Goal: Information Seeking & Learning: Understand process/instructions

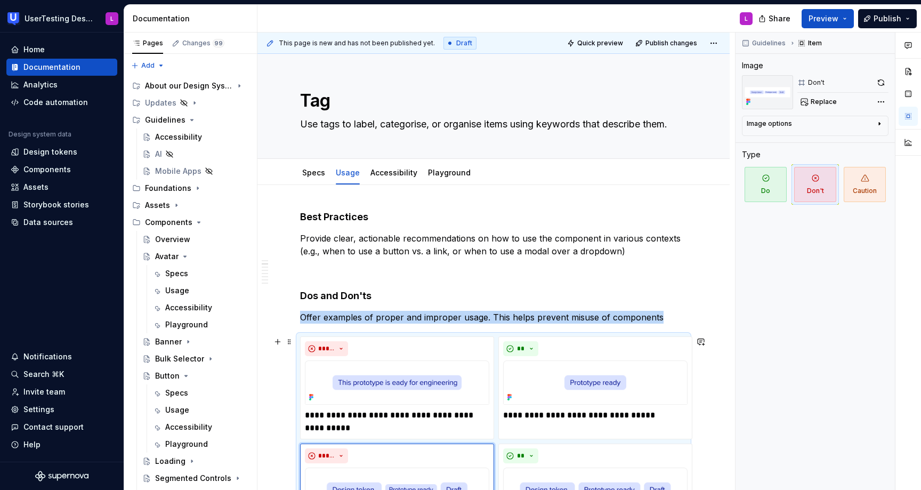
scroll to position [252, 0]
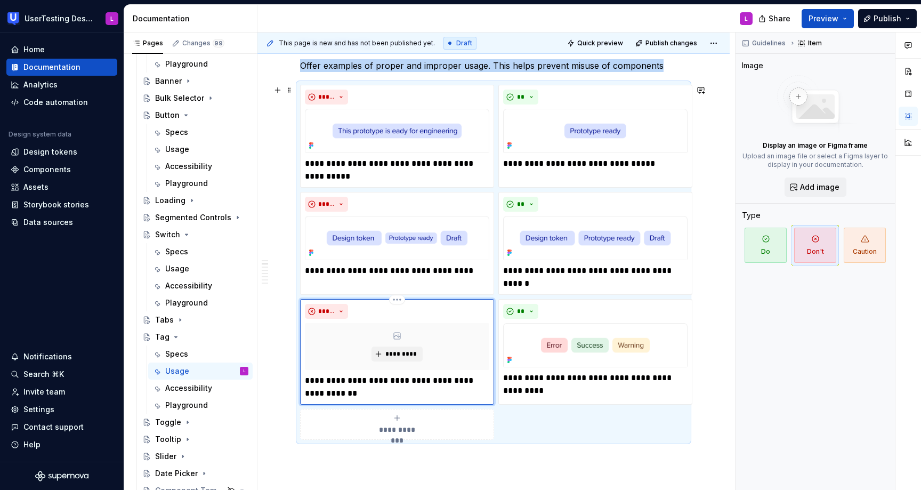
click at [443, 348] on div "*********" at bounding box center [397, 346] width 184 height 47
click at [405, 357] on span "*********" at bounding box center [401, 354] width 33 height 9
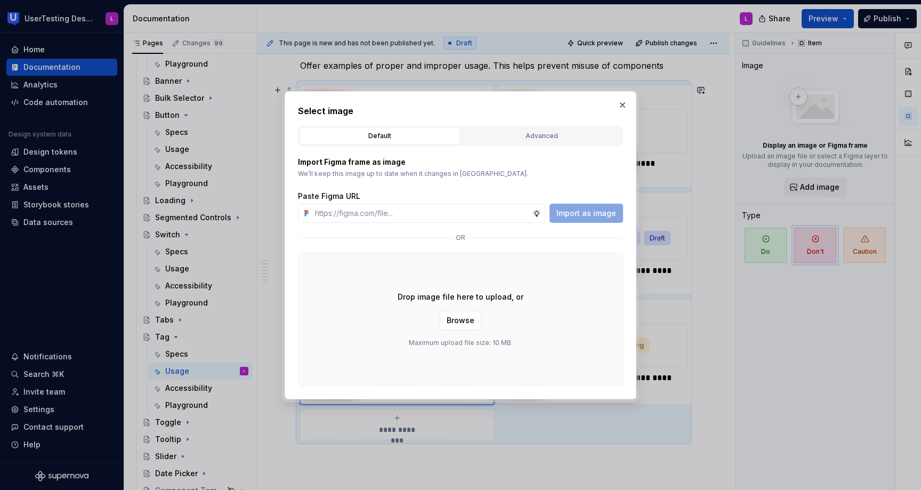
type textarea "*"
type input "[URL][DOMAIN_NAME]"
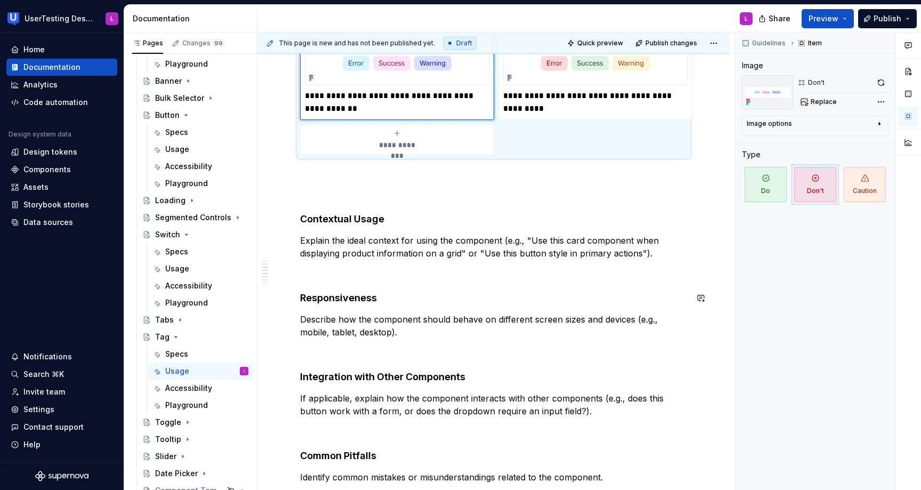
scroll to position [551, 0]
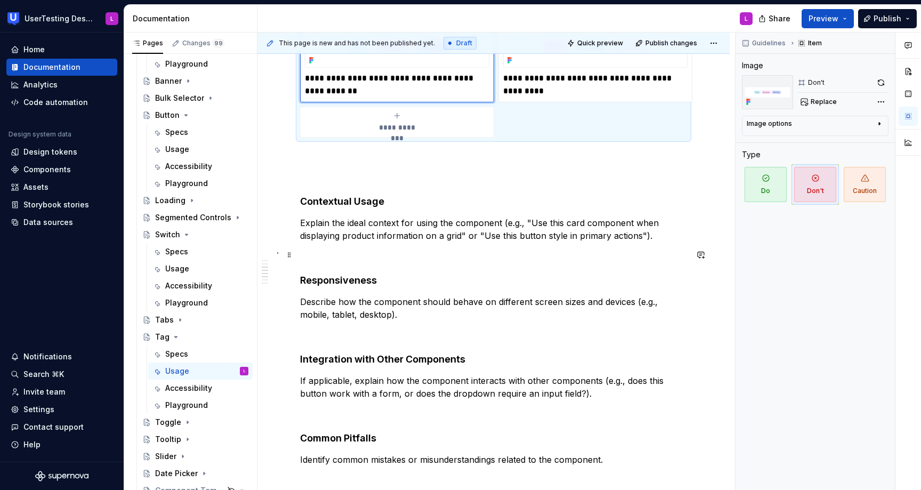
type textarea "*"
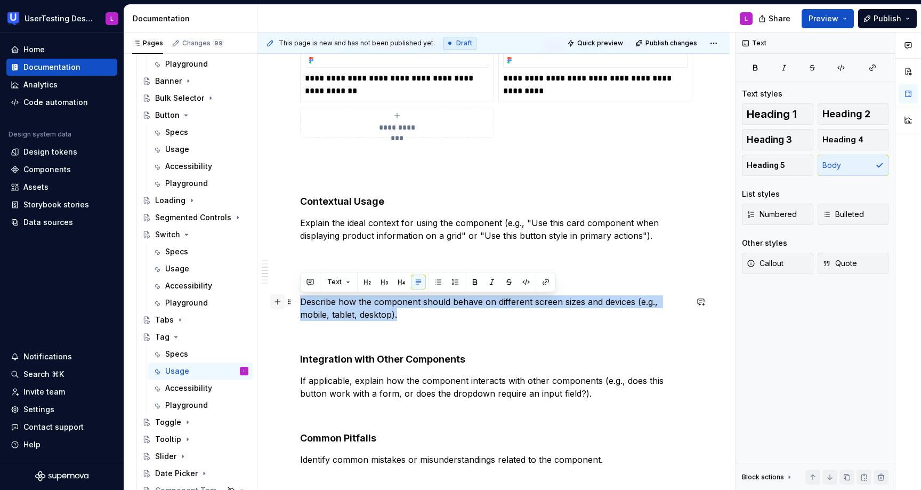
drag, startPoint x: 377, startPoint y: 314, endPoint x: 279, endPoint y: 301, distance: 98.5
click at [300, 301] on div "**********" at bounding box center [493, 235] width 387 height 1152
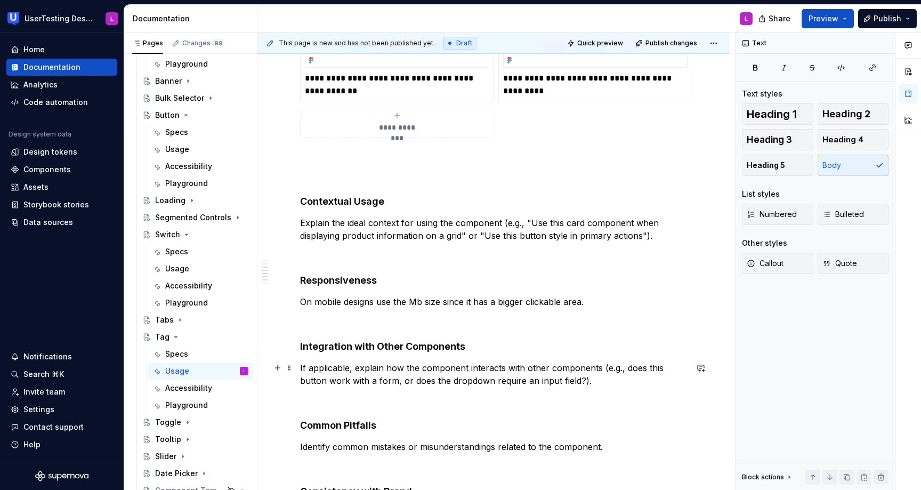
click at [350, 380] on p "If applicable, explain how the component interacts with other components (e.g.,…" at bounding box center [493, 375] width 387 height 26
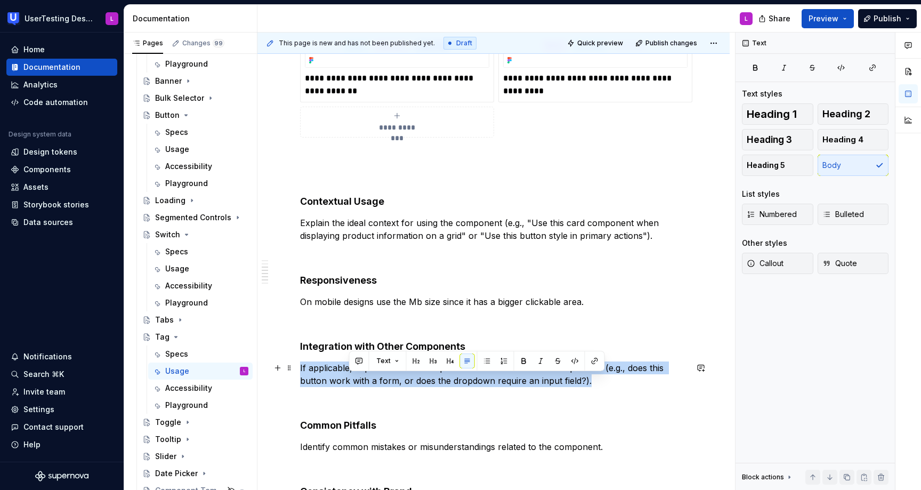
click at [350, 380] on p "If applicable, explain how the component interacts with other components (e.g.,…" at bounding box center [493, 375] width 387 height 26
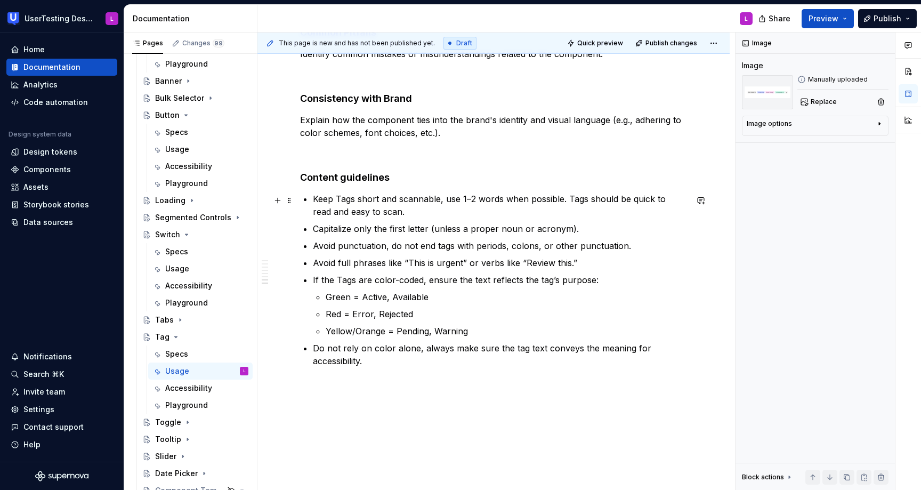
scroll to position [1113, 0]
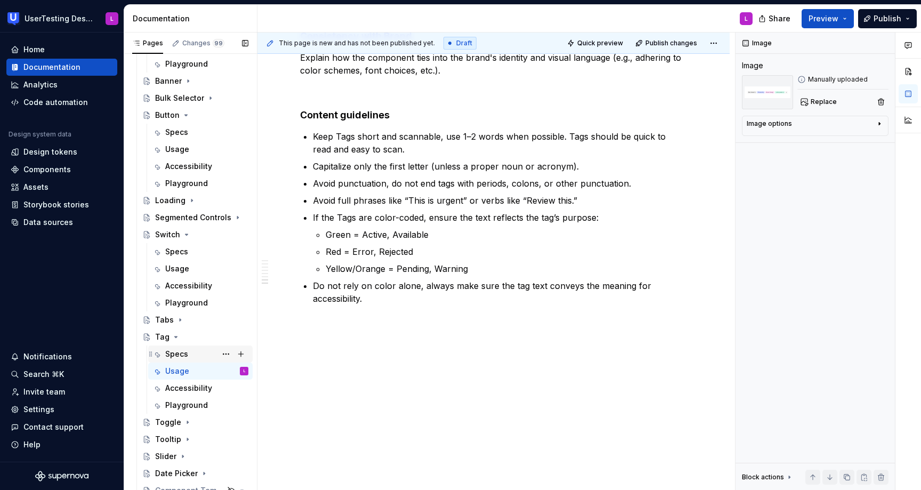
click at [186, 351] on div "Specs" at bounding box center [176, 354] width 23 height 11
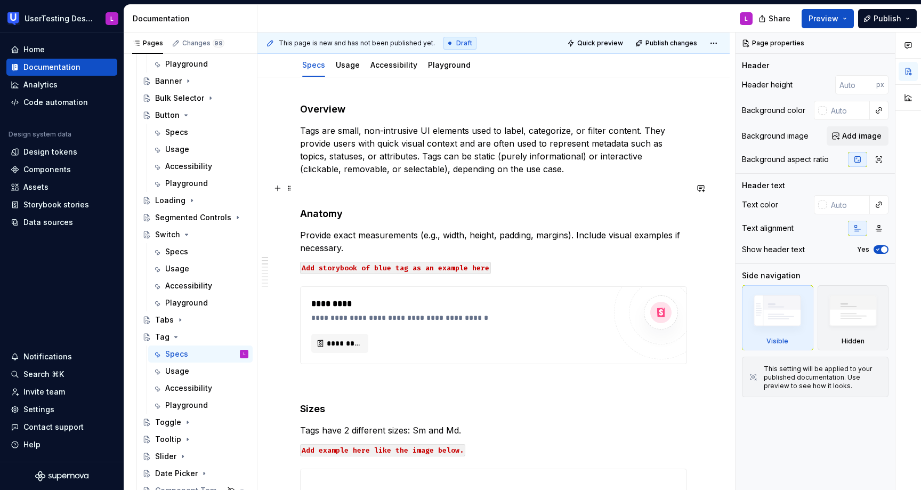
scroll to position [116, 0]
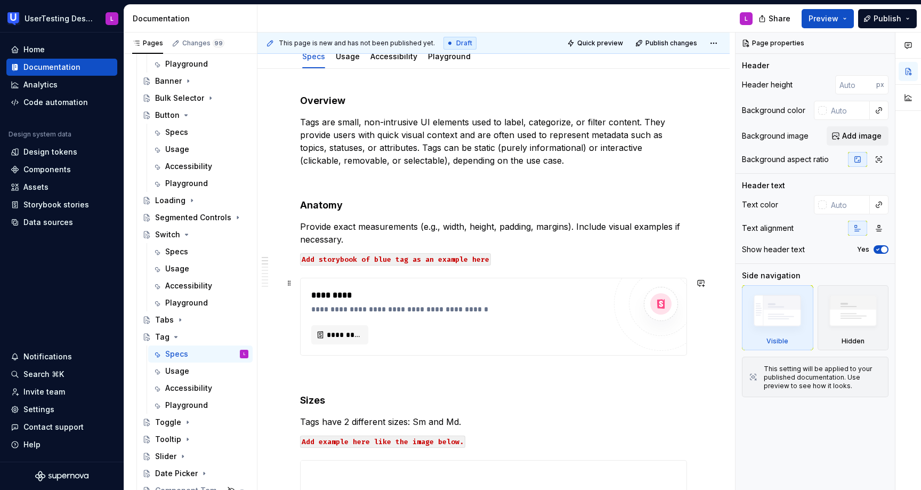
click at [408, 284] on div "**********" at bounding box center [494, 316] width 386 height 77
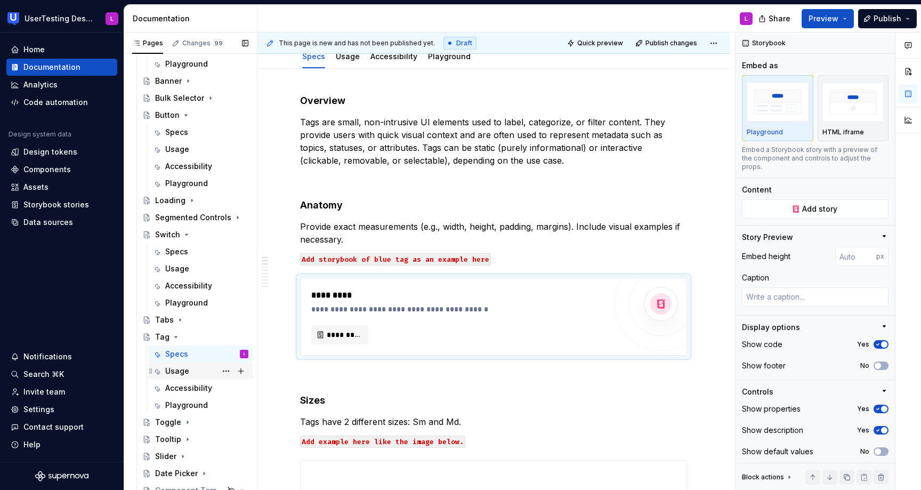
click at [197, 375] on div "Usage" at bounding box center [206, 371] width 83 height 15
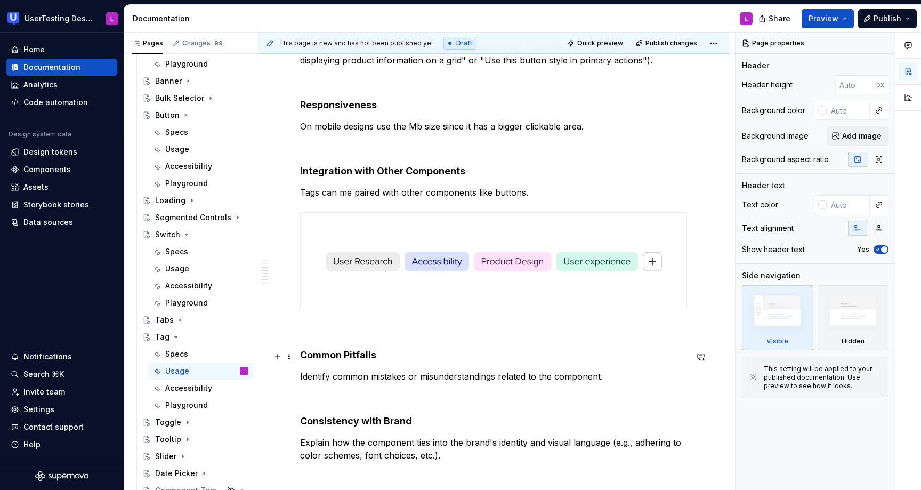
scroll to position [714, 0]
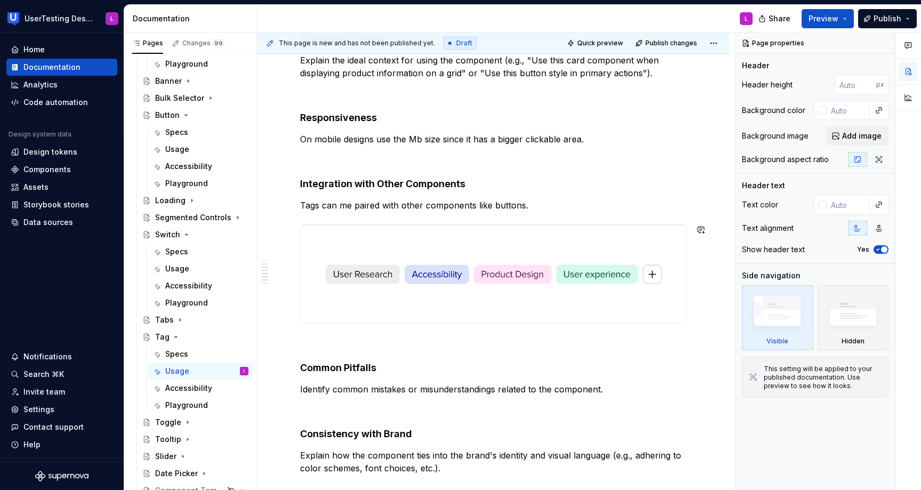
type textarea "*"
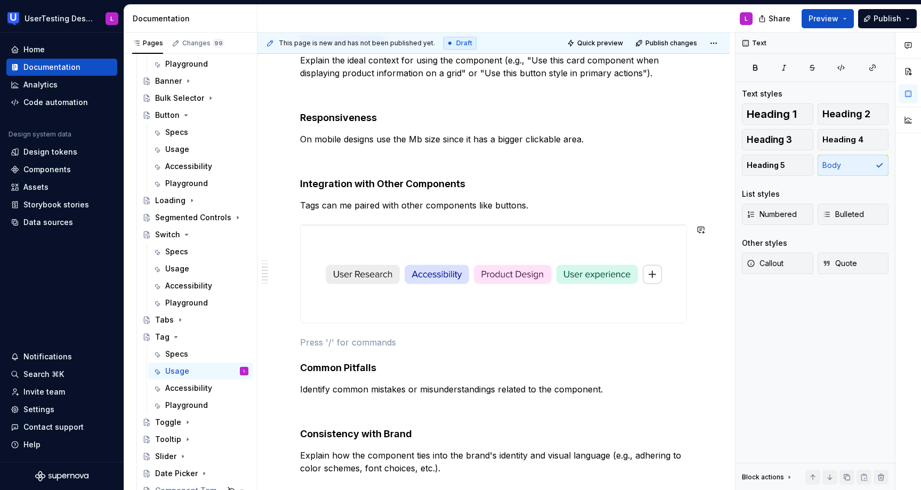
click at [360, 329] on div "**********" at bounding box center [493, 113] width 387 height 1232
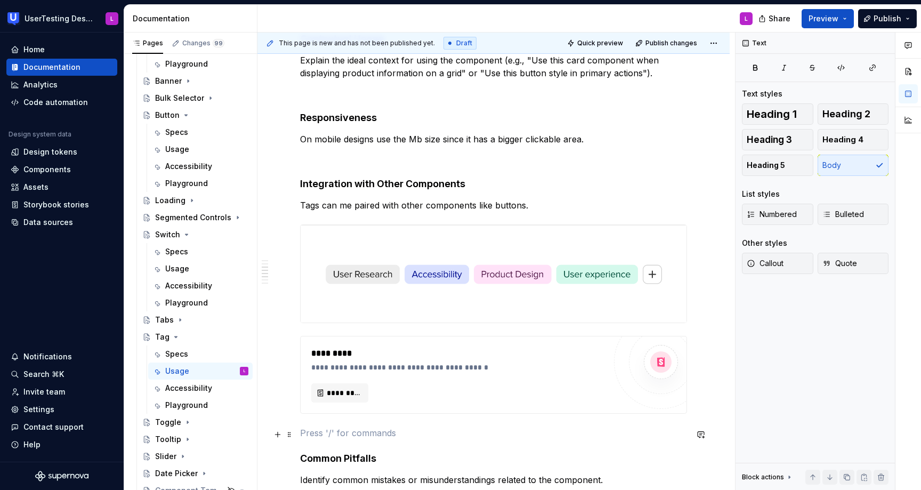
click at [310, 435] on p at bounding box center [493, 433] width 387 height 13
click at [302, 459] on strong "Common Pitfalls" at bounding box center [338, 458] width 76 height 11
click at [553, 203] on p "Tags can me paired with other components like buttons." at bounding box center [493, 205] width 387 height 13
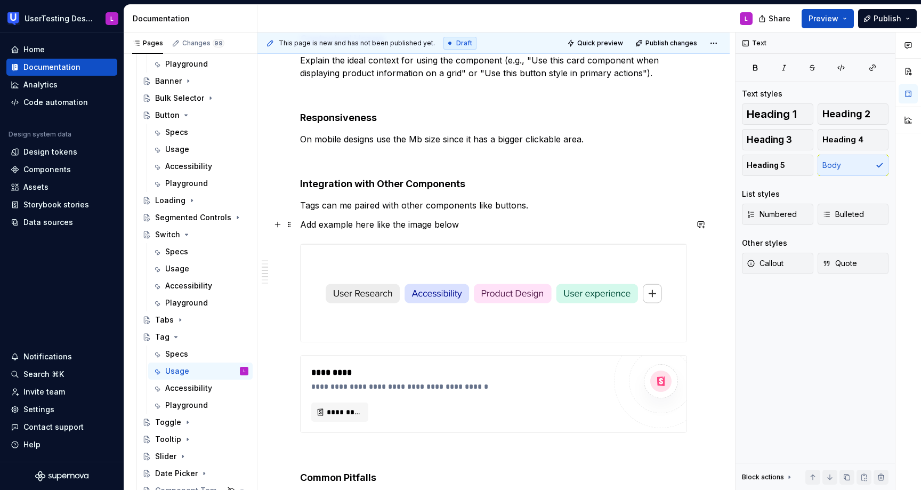
click at [427, 224] on p "Add example here like the image below" at bounding box center [493, 224] width 387 height 13
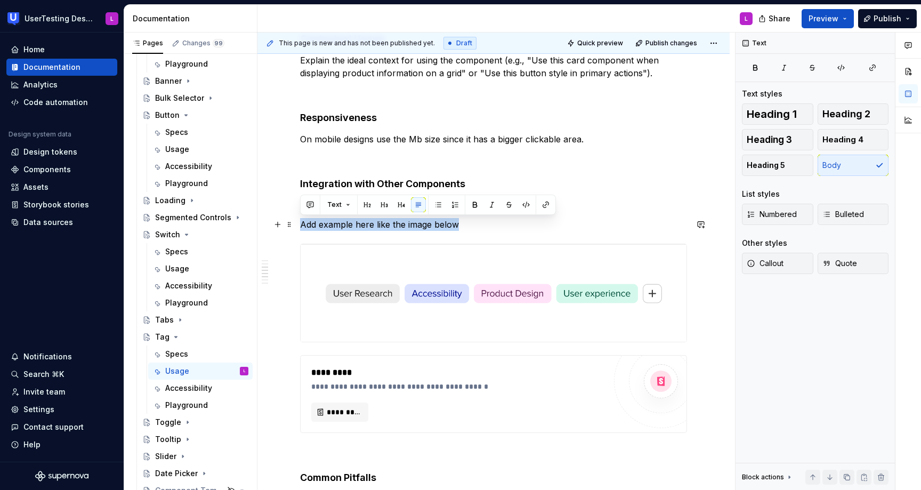
click at [427, 224] on p "Add example here like the image below" at bounding box center [493, 224] width 387 height 13
click at [523, 204] on button "button" at bounding box center [526, 204] width 15 height 15
click at [513, 233] on div "**********" at bounding box center [493, 168] width 387 height 1342
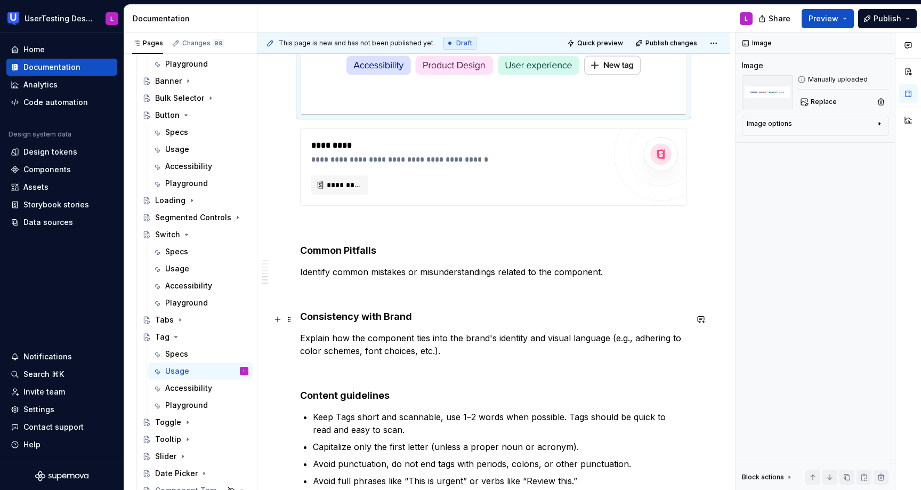
scroll to position [1055, 0]
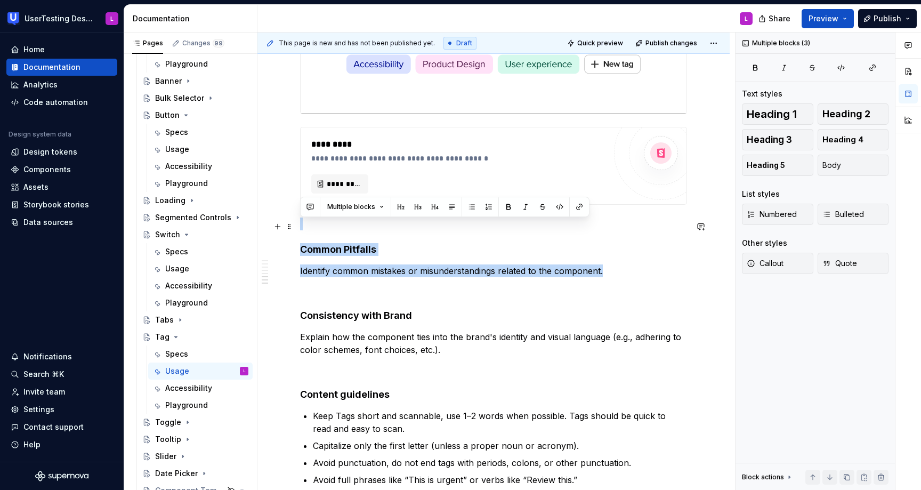
drag, startPoint x: 614, startPoint y: 276, endPoint x: 516, endPoint y: 221, distance: 112.0
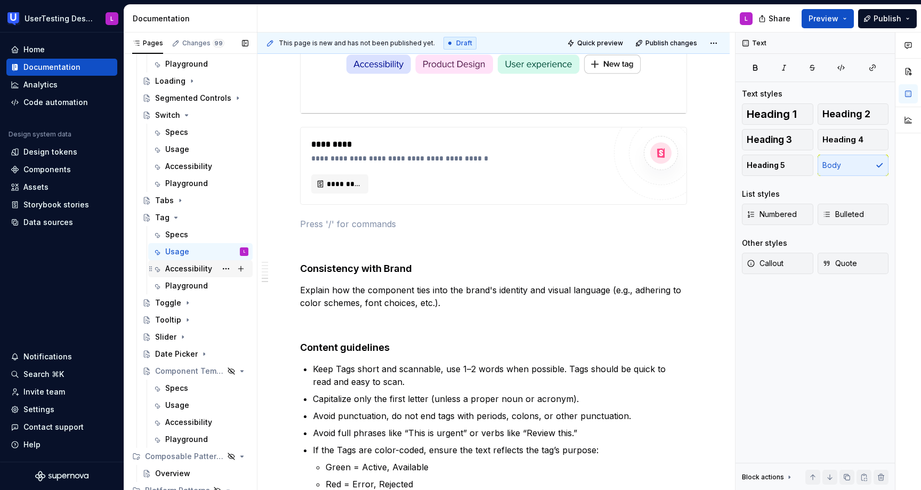
scroll to position [438, 0]
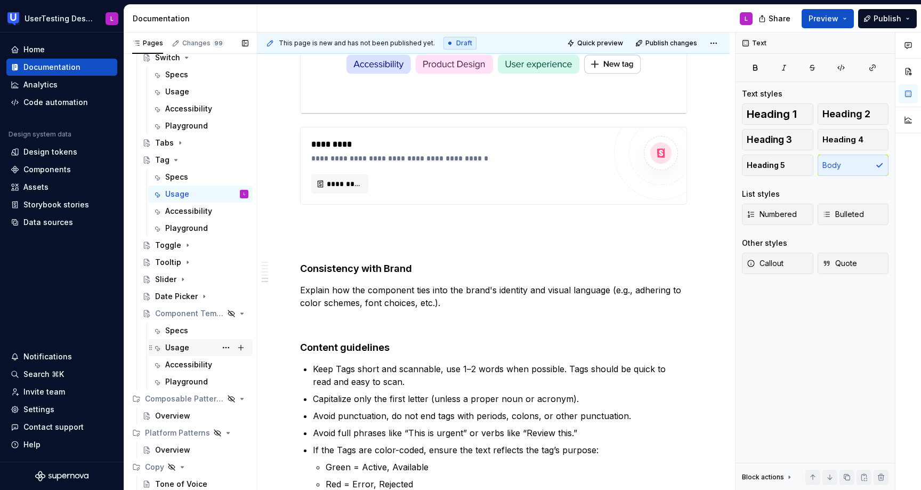
click at [204, 345] on div "Usage" at bounding box center [206, 347] width 83 height 15
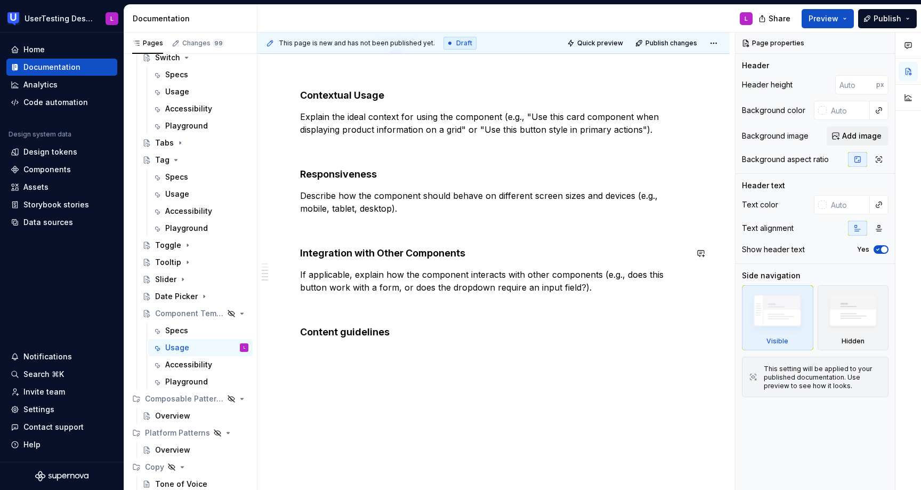
scroll to position [511, 0]
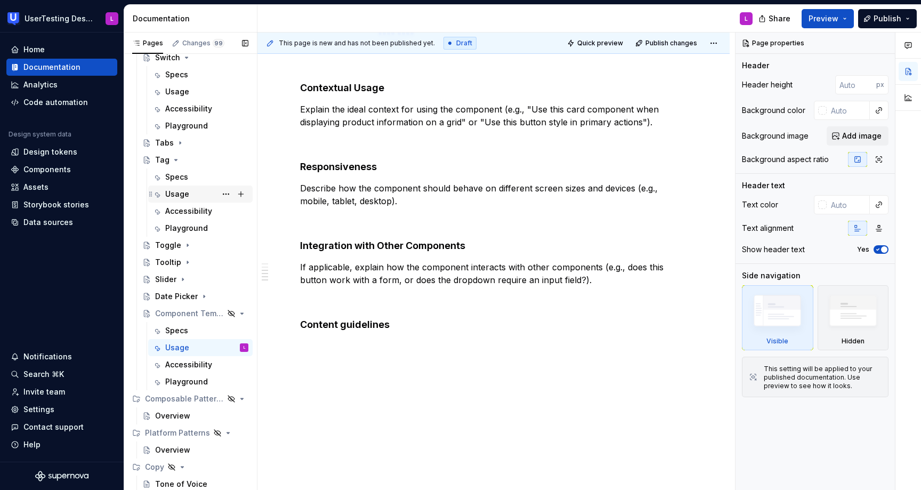
click at [191, 196] on div "Usage" at bounding box center [206, 194] width 83 height 15
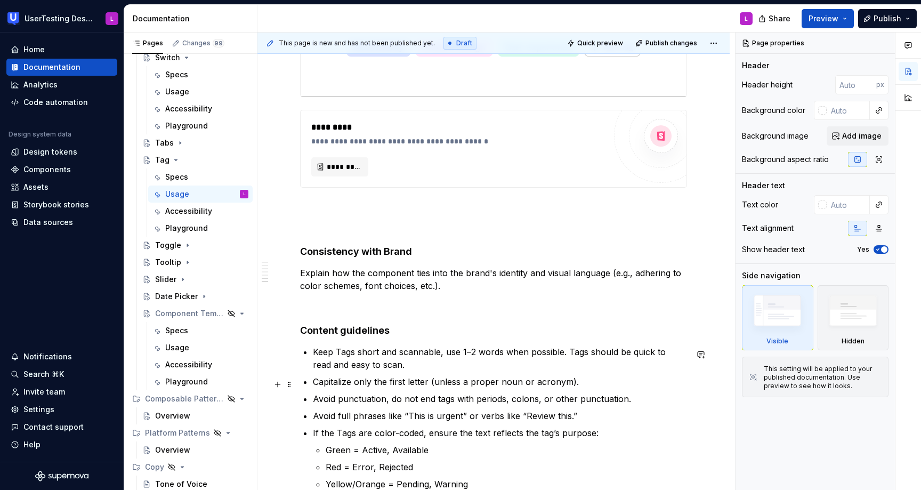
scroll to position [1049, 0]
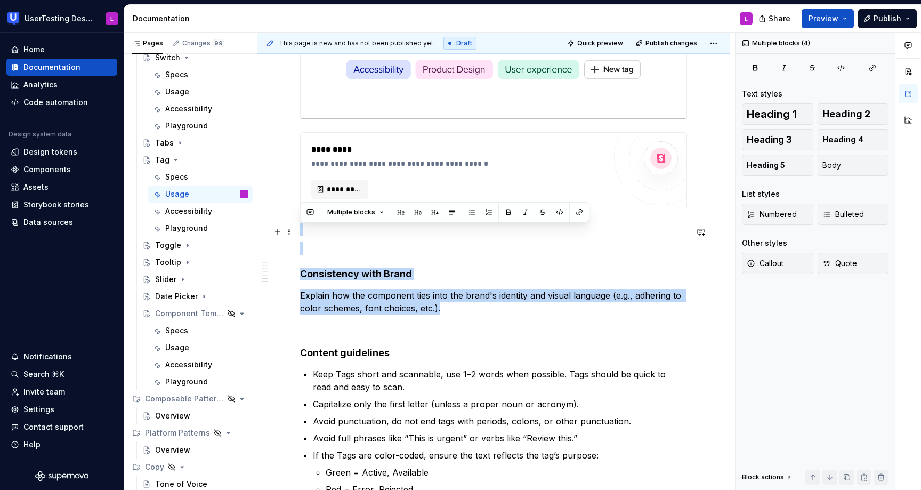
drag, startPoint x: 469, startPoint y: 314, endPoint x: 464, endPoint y: 235, distance: 79.1
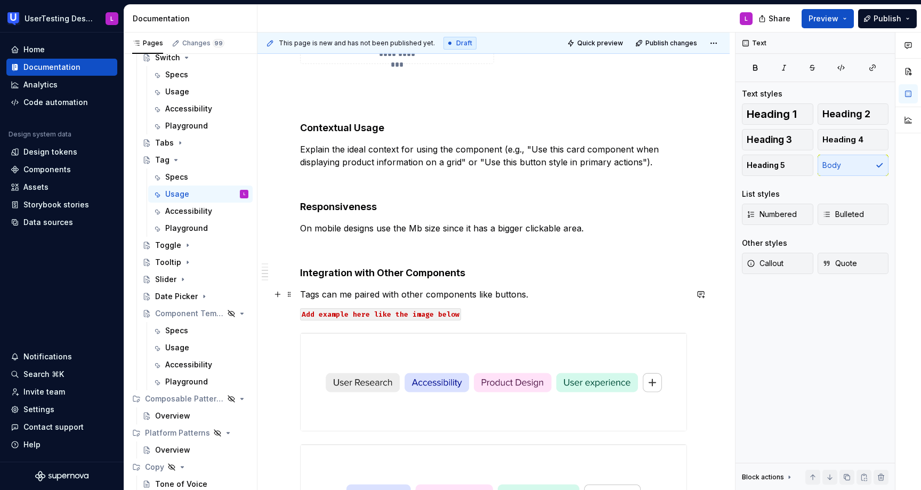
scroll to position [629, 0]
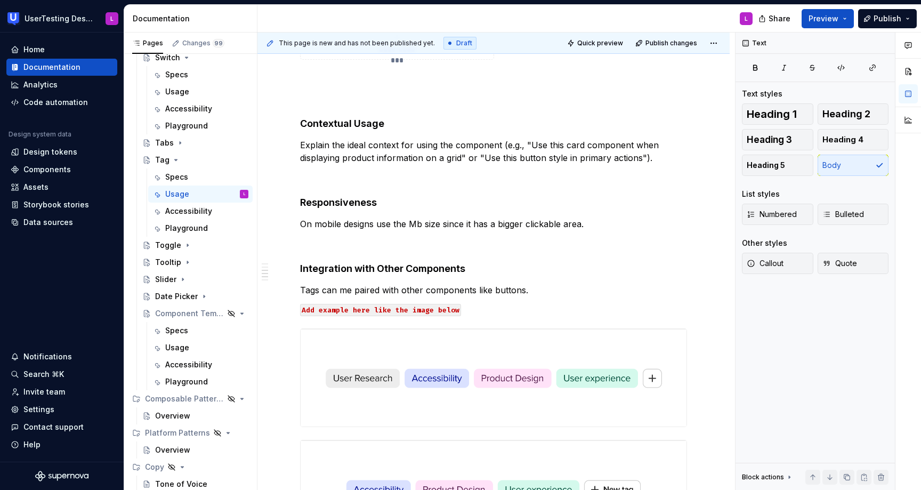
type textarea "*"
click at [496, 154] on p "Explain the ideal context for using the component (e.g., "Use this card compone…" at bounding box center [493, 152] width 387 height 26
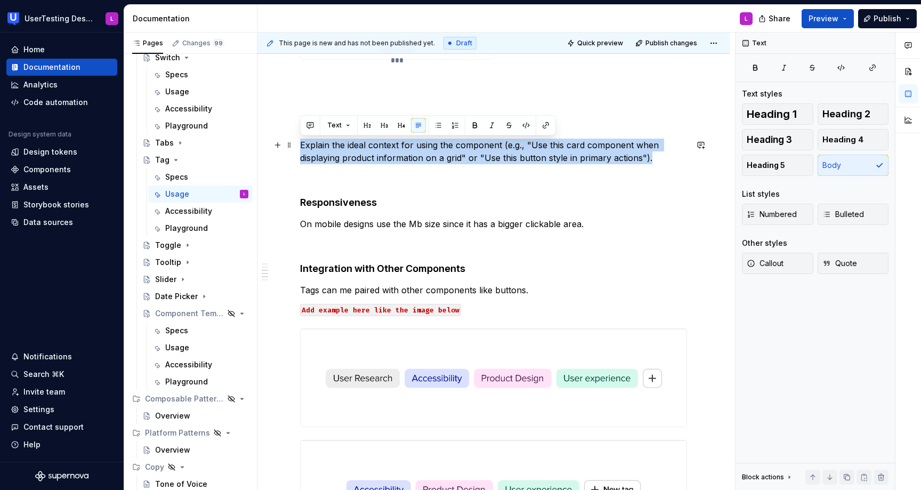
click at [496, 154] on p "Explain the ideal context for using the component (e.g., "Use this card compone…" at bounding box center [493, 152] width 387 height 26
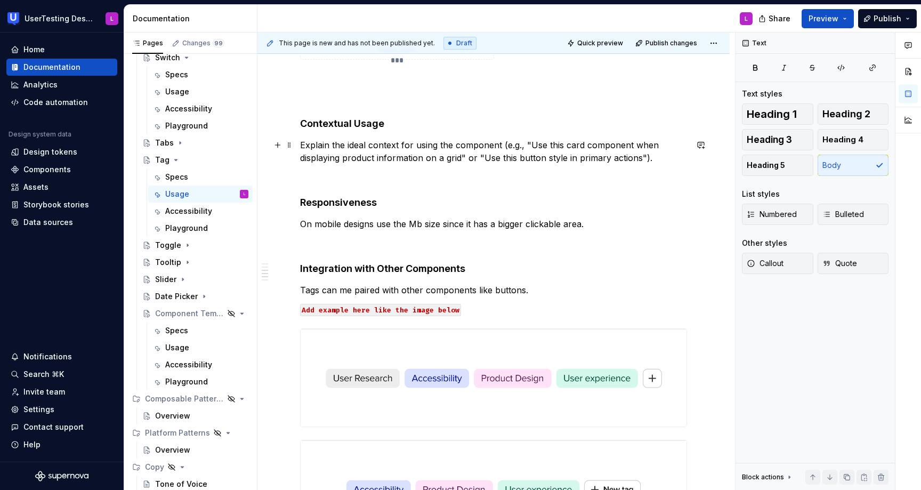
click at [436, 151] on p "Explain the ideal context for using the component (e.g., "Use this card compone…" at bounding box center [493, 152] width 387 height 26
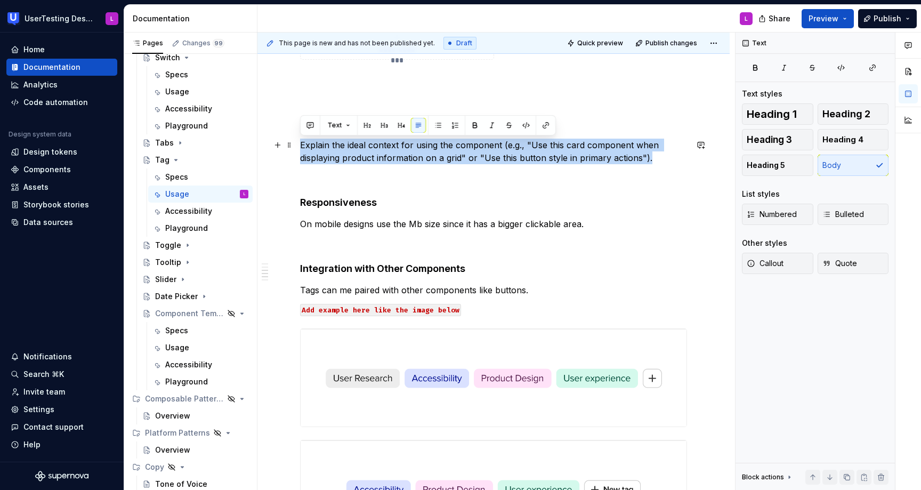
click at [436, 151] on p "Explain the ideal context for using the component (e.g., "Use this card compone…" at bounding box center [493, 152] width 387 height 26
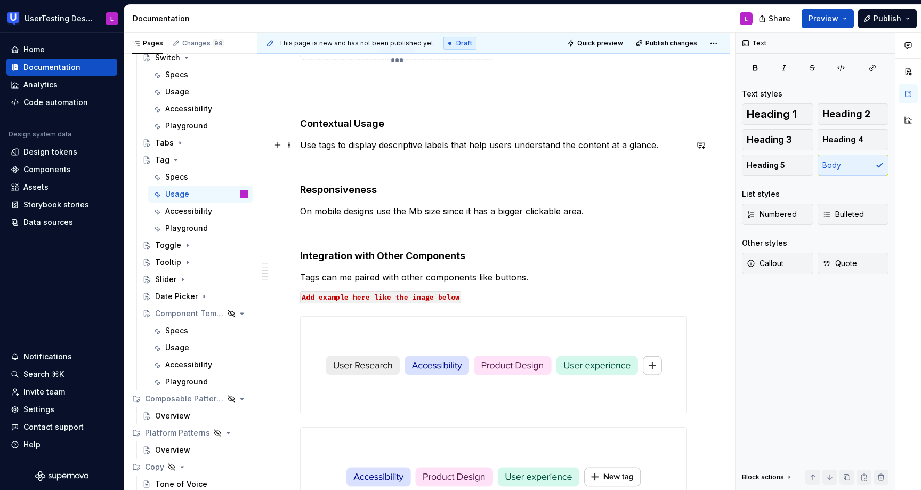
click at [300, 147] on div "**********" at bounding box center [494, 296] width 472 height 1481
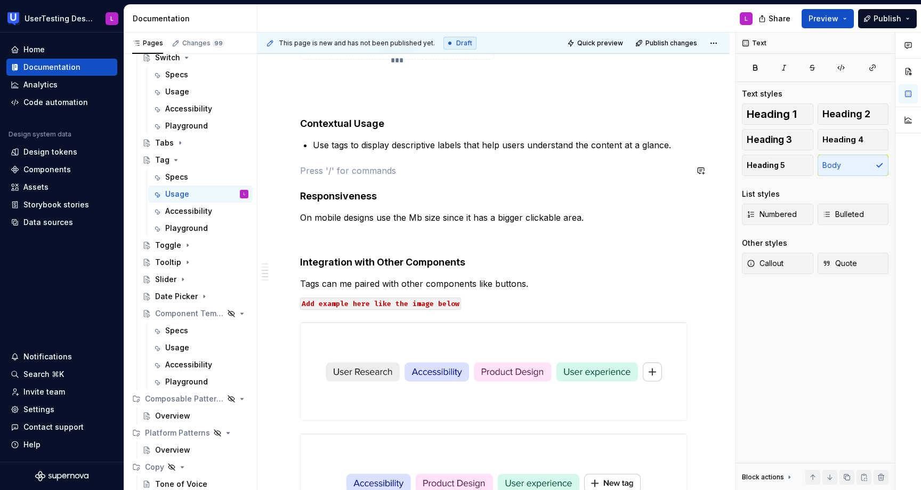
click at [381, 155] on div "**********" at bounding box center [493, 232] width 387 height 1303
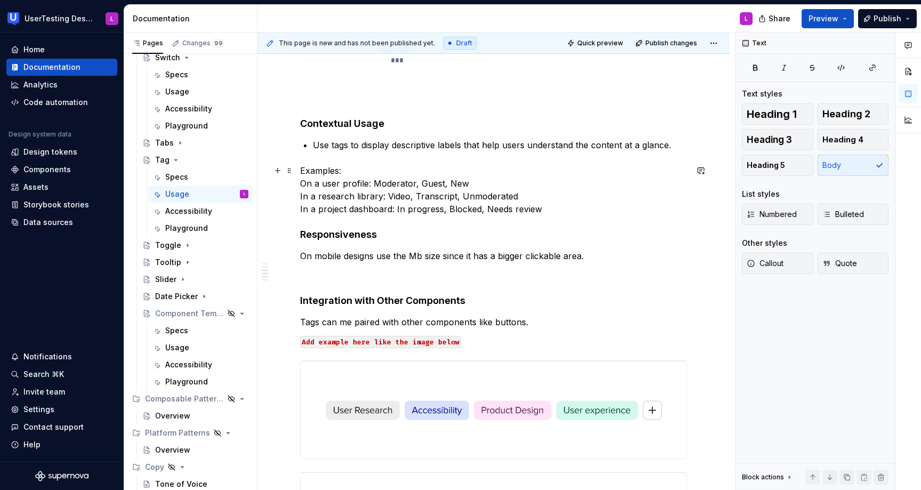
click at [301, 170] on p "Examples: On a user profile: Moderator, Guest, New In a research library: Video…" at bounding box center [493, 189] width 387 height 51
click at [301, 171] on p "Examples: On a user profile: Moderator, Guest, New In a research library: Video…" at bounding box center [493, 189] width 387 height 51
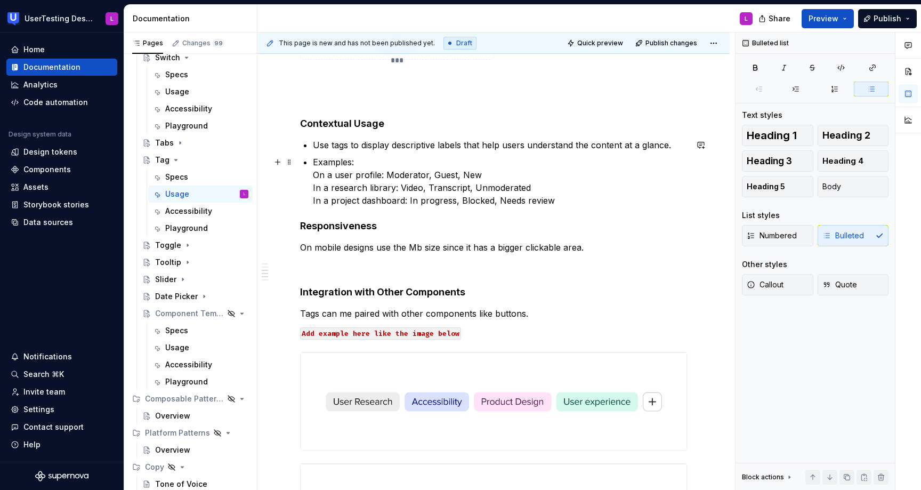
click at [314, 173] on p "Examples: On a user profile: Moderator, Guest, New In a research library: Video…" at bounding box center [500, 181] width 374 height 51
click at [316, 164] on p "Examples: On a user profile: Moderator, Guest, New In a research library: Video…" at bounding box center [500, 181] width 374 height 51
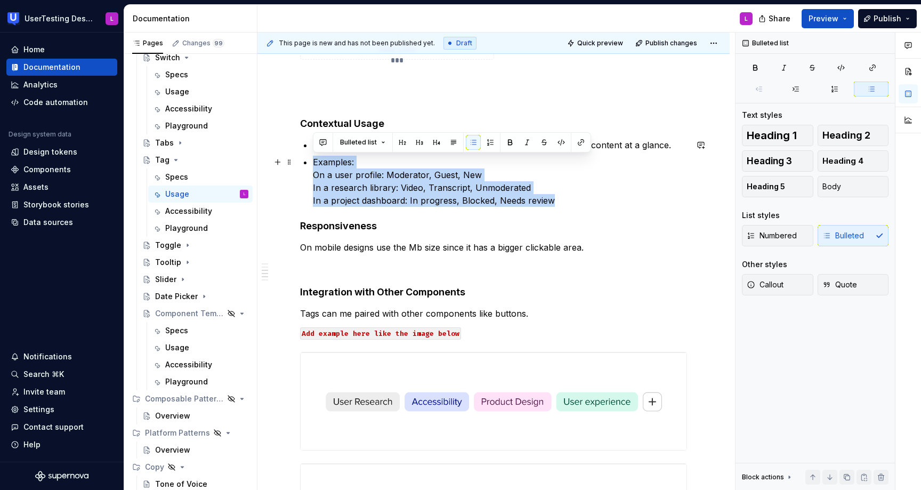
click at [316, 164] on p "Examples: On a user profile: Moderator, Guest, New In a research library: Video…" at bounding box center [500, 181] width 374 height 51
click at [354, 164] on p "Examples: On a user profile: Moderator, Guest, New In a research library: Video…" at bounding box center [500, 181] width 374 height 51
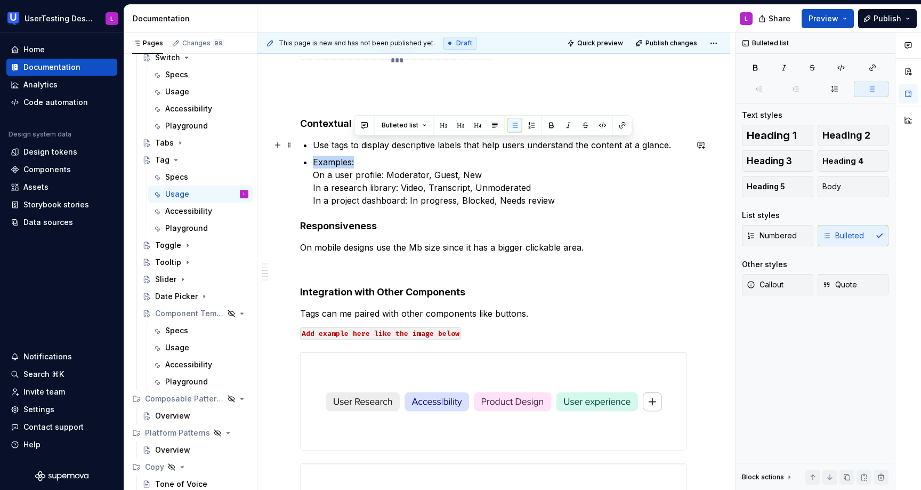
drag, startPoint x: 365, startPoint y: 163, endPoint x: 677, endPoint y: 151, distance: 312.7
click at [677, 151] on ul "Use tags to display descriptive labels that help users understand the content a…" at bounding box center [500, 173] width 374 height 68
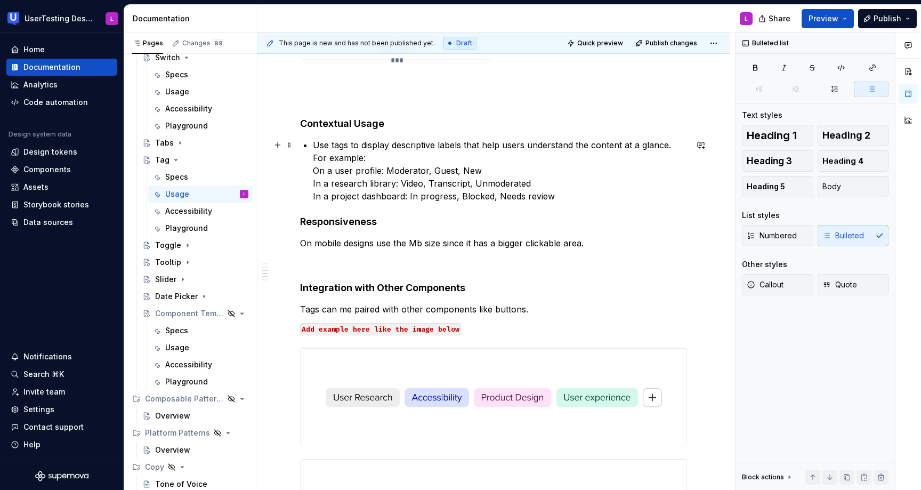
click at [314, 170] on p "Use tags to display descriptive labels that help users understand the content a…" at bounding box center [500, 171] width 374 height 64
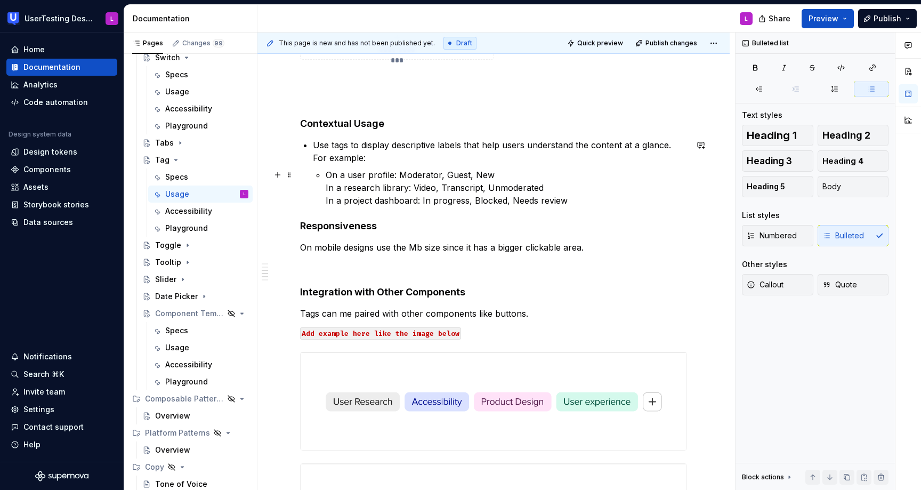
click at [324, 190] on li "Use tags to display descriptive labels that help users understand the content a…" at bounding box center [500, 173] width 374 height 68
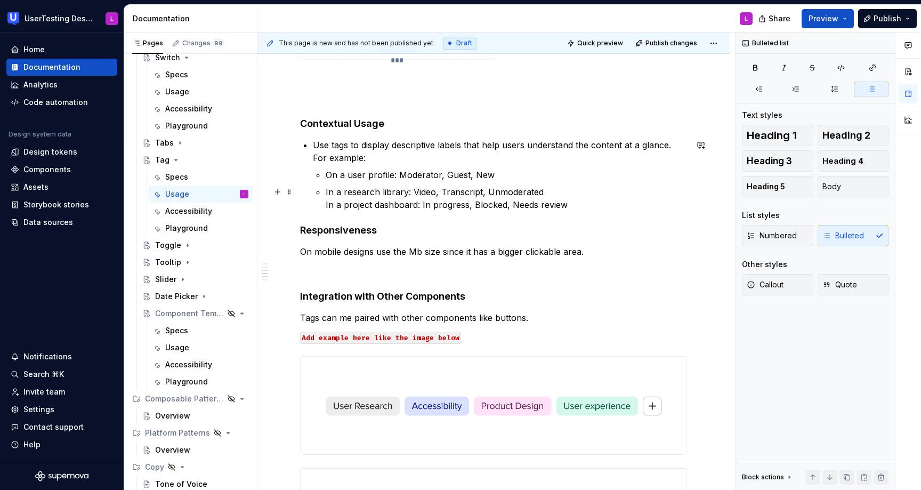
click at [325, 205] on li "Use tags to display descriptive labels that help users understand the content a…" at bounding box center [500, 175] width 374 height 73
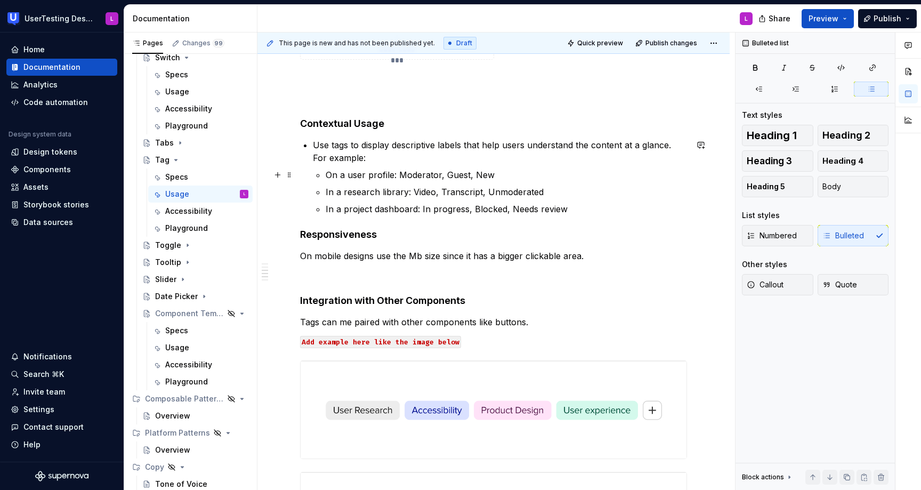
click at [502, 175] on p "On a user profile: Moderator, Guest, New" at bounding box center [507, 174] width 362 height 13
click at [549, 195] on p "In a research library: Video, Transcript, Unmoderated" at bounding box center [507, 192] width 362 height 13
click at [574, 210] on p "In a project dashboard: In progress, Blocked, Needs review" at bounding box center [507, 209] width 362 height 13
click at [673, 147] on p "Use tags to display descriptive labels that help users understand the content a…" at bounding box center [500, 152] width 374 height 26
click at [407, 158] on p "Use tags to display descriptive labels that help users understand the content a…" at bounding box center [500, 152] width 374 height 26
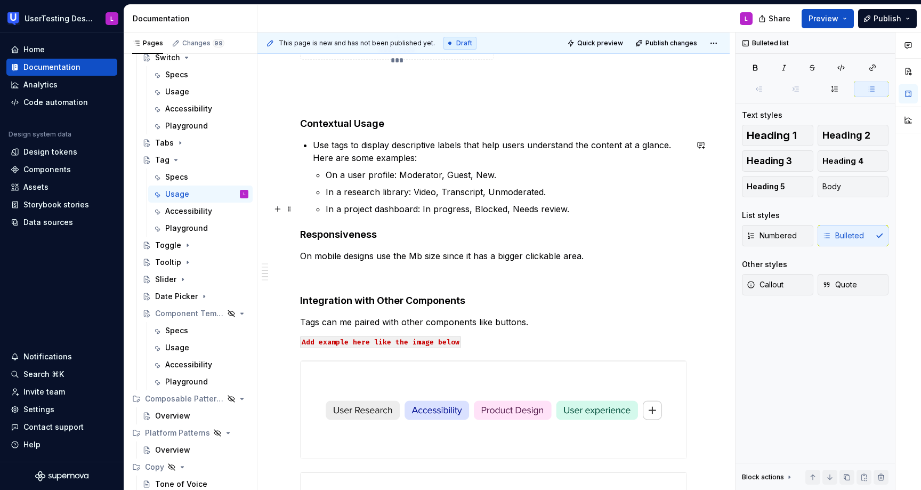
click at [588, 208] on p "In a project dashboard: In progress, Blocked, Needs review." at bounding box center [507, 209] width 362 height 13
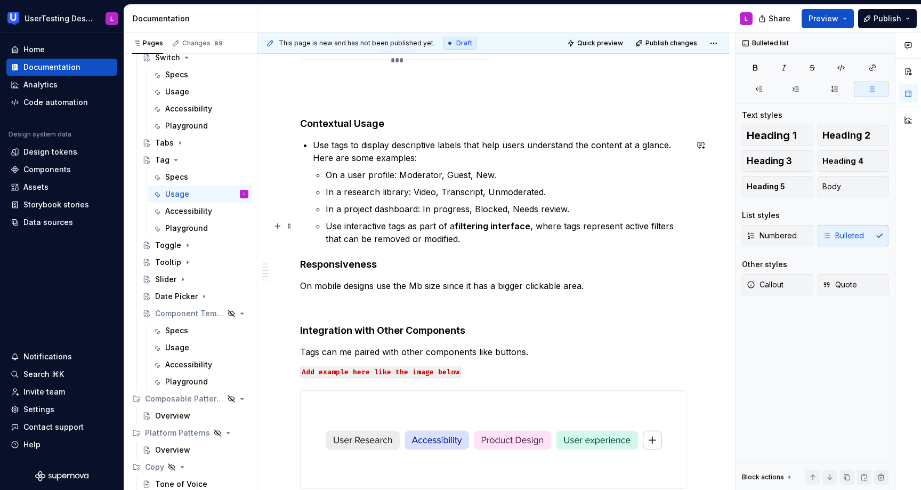
click at [327, 224] on p "Use interactive tags as part of a filtering interface , where tags represent ac…" at bounding box center [507, 233] width 362 height 26
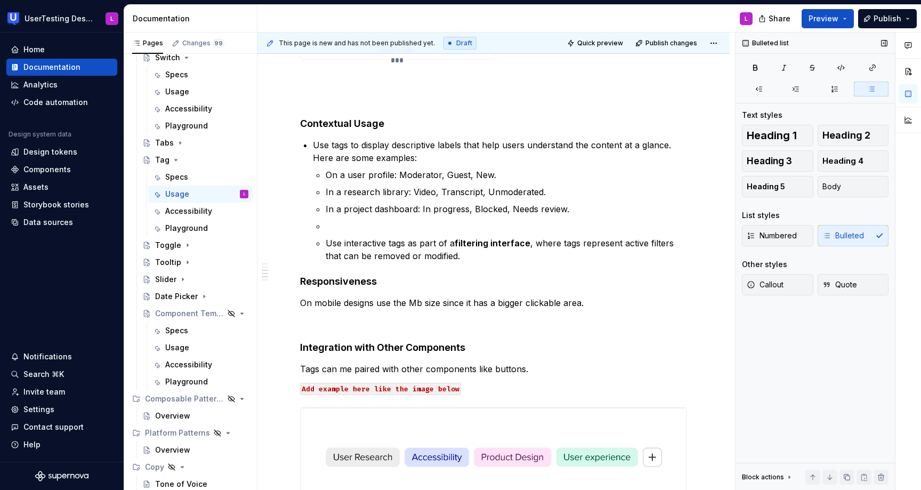
click at [867, 239] on div "Numbered Bulleted" at bounding box center [815, 235] width 147 height 21
click at [851, 232] on div "Numbered Bulleted" at bounding box center [815, 235] width 147 height 21
click at [869, 239] on div "Numbered Bulleted" at bounding box center [815, 235] width 147 height 21
click at [391, 232] on ul "On a user profile: Moderator, Guest, New. In a research library: Video, Transcr…" at bounding box center [507, 215] width 362 height 94
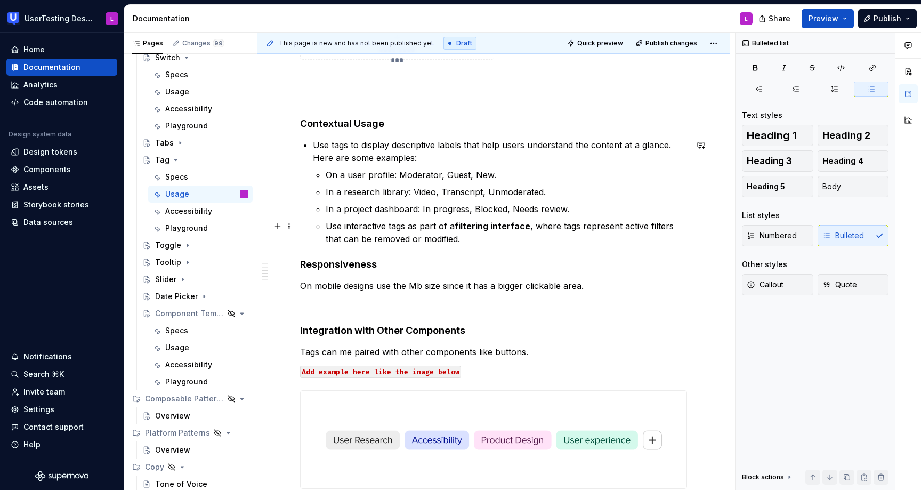
click at [332, 227] on p "Use interactive tags as part of a filtering interface , where tags represent ac…" at bounding box center [507, 233] width 362 height 26
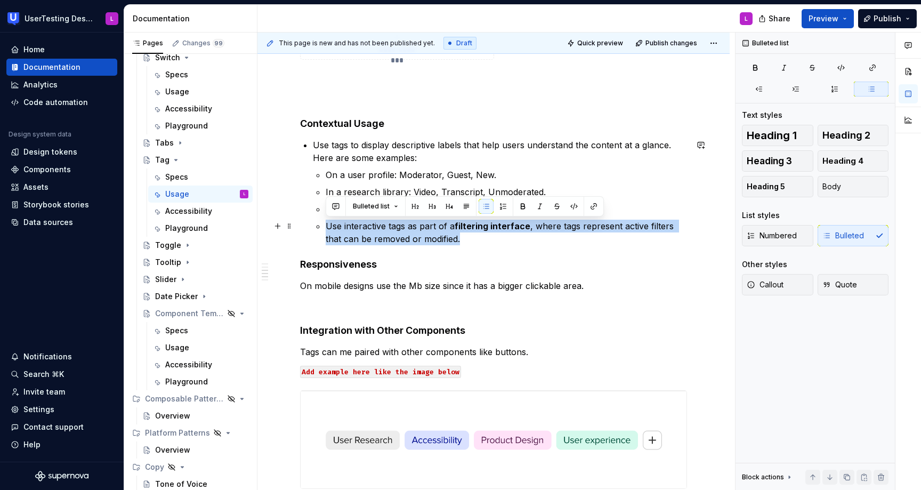
click at [332, 227] on p "Use interactive tags as part of a filtering interface , where tags represent ac…" at bounding box center [507, 233] width 362 height 26
click at [488, 207] on button "button" at bounding box center [486, 206] width 15 height 15
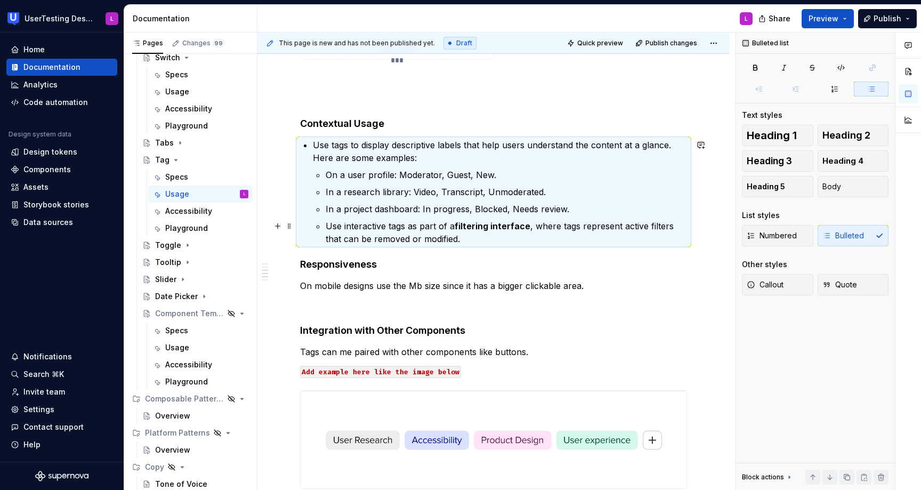
click at [431, 235] on p "Use interactive tags as part of a filtering interface , where tags represent ac…" at bounding box center [507, 233] width 362 height 26
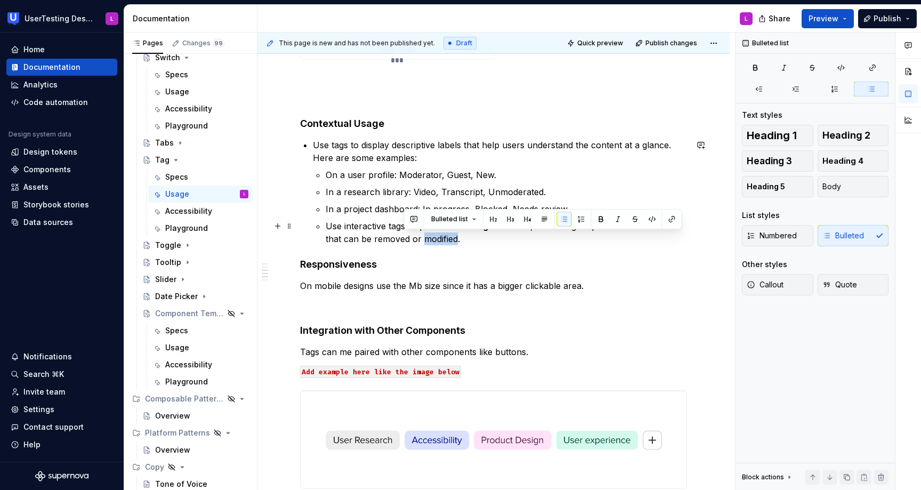
click at [431, 235] on p "Use interactive tags as part of a filtering interface , where tags represent ac…" at bounding box center [507, 233] width 362 height 26
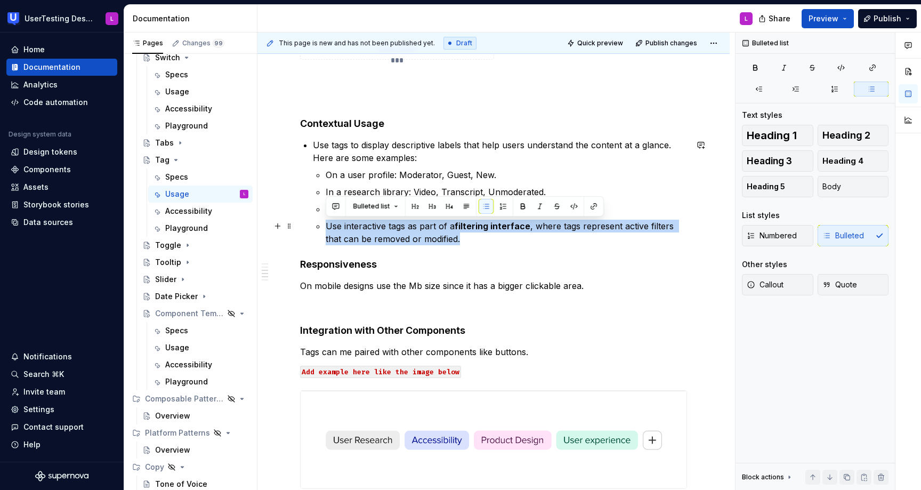
click at [431, 235] on p "Use interactive tags as part of a filtering interface , where tags represent ac…" at bounding box center [507, 233] width 362 height 26
click at [467, 205] on button "button" at bounding box center [466, 206] width 15 height 15
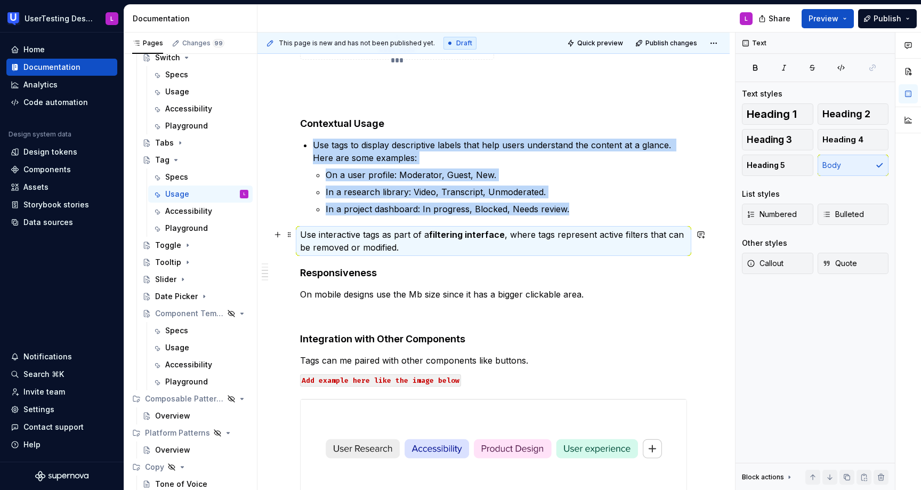
click at [456, 247] on p "Use interactive tags as part of a filtering interface , where tags represent ac…" at bounding box center [493, 241] width 387 height 26
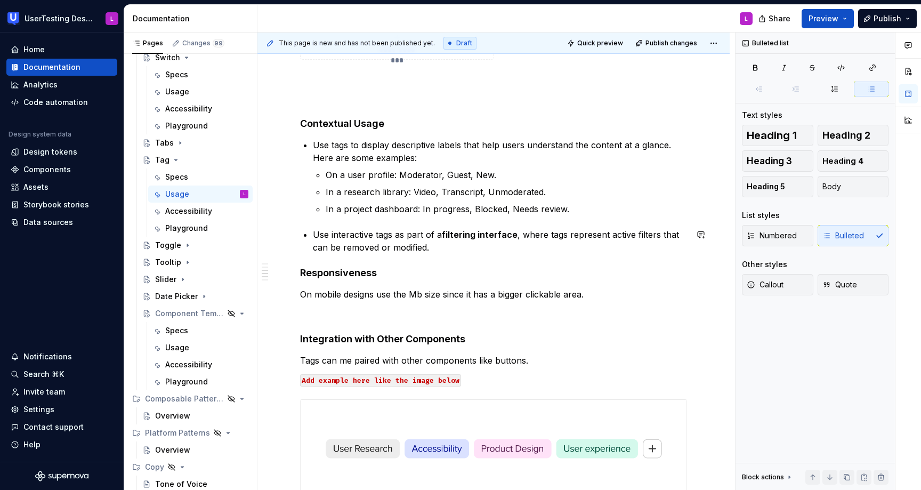
click at [319, 222] on div "**********" at bounding box center [493, 270] width 387 height 1379
click at [379, 235] on p "Use interactive tags as part of a filtering interface , where tags represent ac…" at bounding box center [500, 241] width 374 height 26
click at [332, 142] on p "Use tags to display descriptive labels that help users understand the content a…" at bounding box center [500, 152] width 374 height 26
click at [339, 143] on p "Tags to display descriptive labels that help users understand the content at a …" at bounding box center [500, 152] width 374 height 26
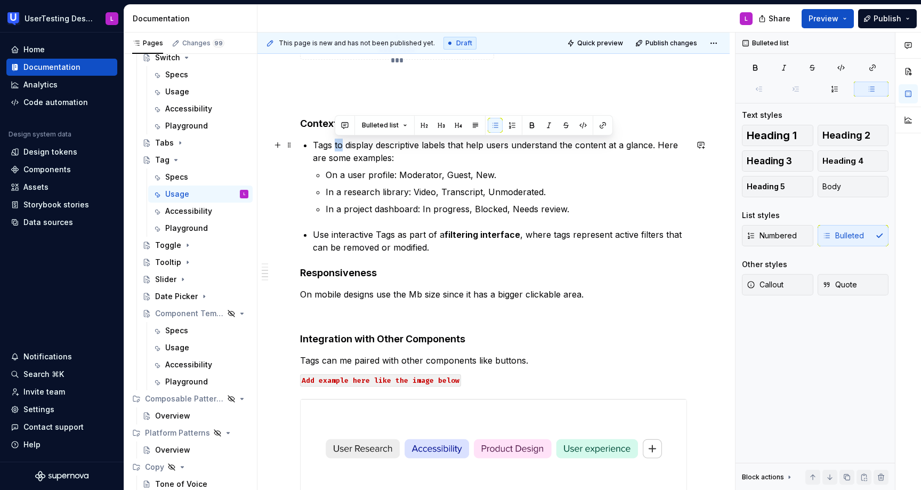
click at [339, 143] on p "Tags to display descriptive labels that help users understand the content at a …" at bounding box center [500, 152] width 374 height 26
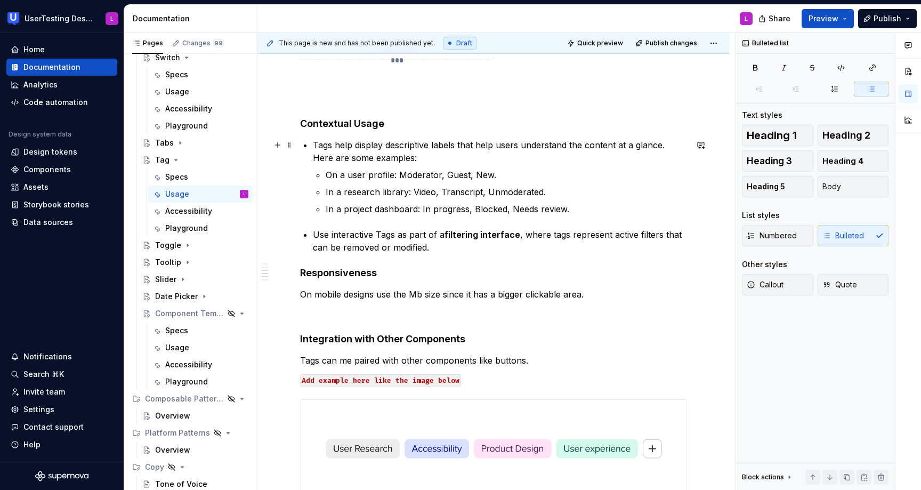
click at [672, 145] on p "Tags help display descriptive labels that help users understand the content at …" at bounding box center [500, 152] width 374 height 26
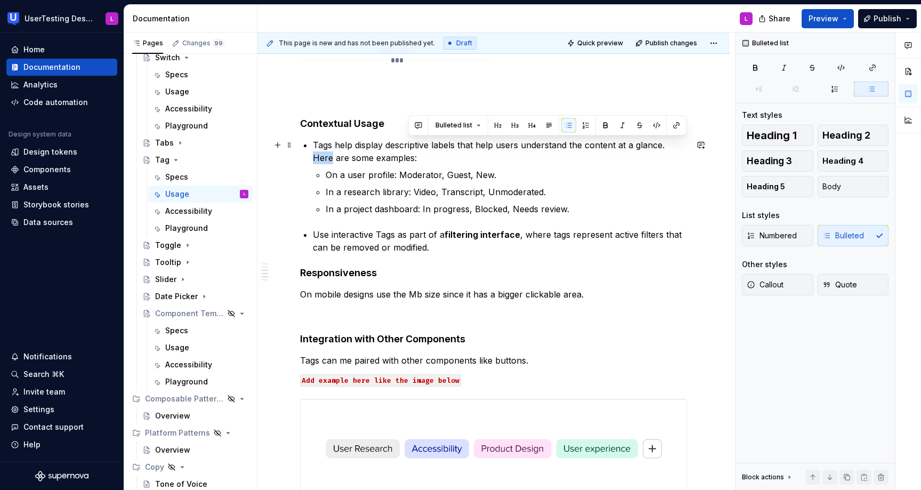
click at [678, 148] on p "Tags help display descriptive labels that help users understand the content at …" at bounding box center [500, 152] width 374 height 26
drag, startPoint x: 667, startPoint y: 142, endPoint x: 680, endPoint y: 154, distance: 18.1
click at [680, 154] on p "Tags help display descriptive labels that help users understand the content at …" at bounding box center [500, 152] width 374 height 26
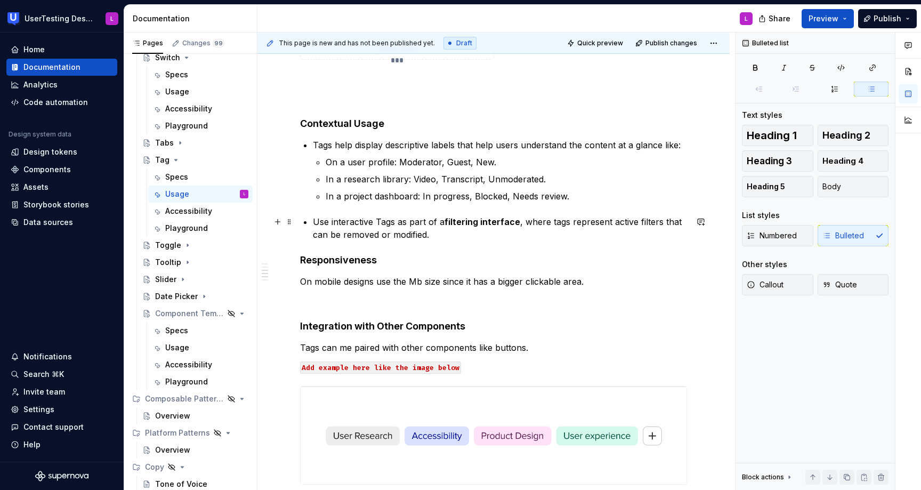
click at [379, 222] on p "Use interactive Tags as part of a filtering interface , where tags represent ac…" at bounding box center [500, 228] width 374 height 26
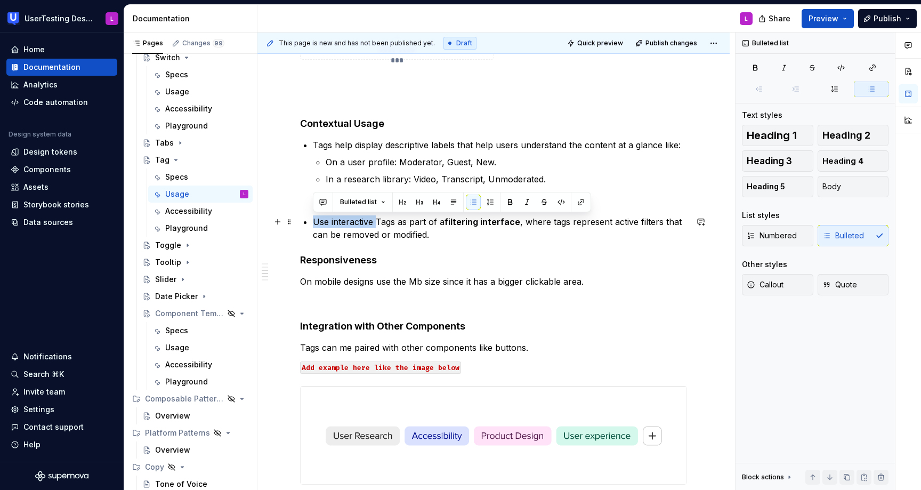
drag, startPoint x: 376, startPoint y: 220, endPoint x: 312, endPoint y: 221, distance: 64.0
click at [312, 221] on div "**********" at bounding box center [493, 264] width 387 height 1367
drag, startPoint x: 378, startPoint y: 222, endPoint x: 335, endPoint y: 223, distance: 42.7
click at [335, 223] on p "Tags as part of a filtering interface , where tags represent active filters tha…" at bounding box center [500, 228] width 374 height 26
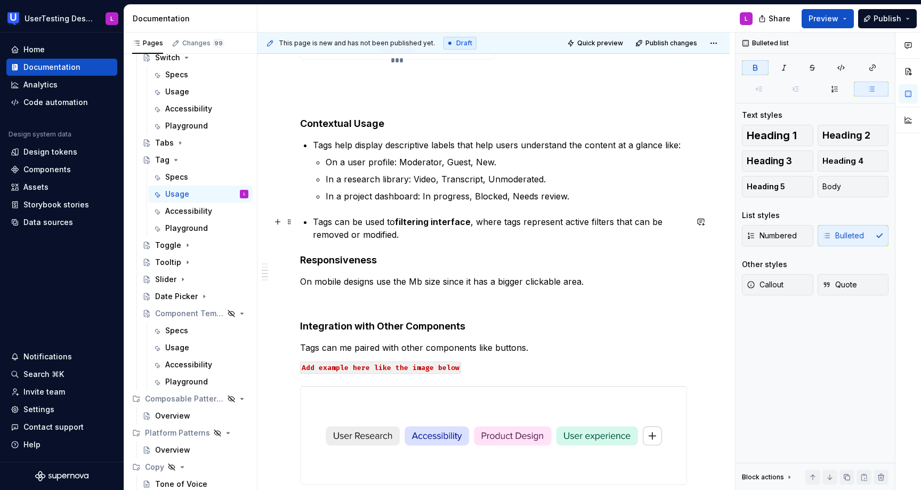
click at [420, 223] on strong "filtering interface" at bounding box center [433, 221] width 76 height 11
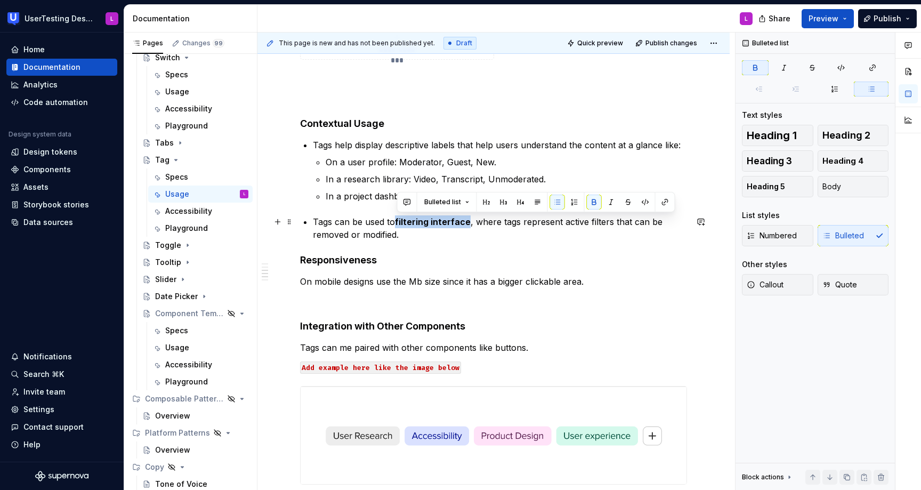
drag, startPoint x: 467, startPoint y: 222, endPoint x: 398, endPoint y: 222, distance: 69.3
click at [398, 222] on strong "filtering interface" at bounding box center [433, 221] width 76 height 11
click at [589, 202] on button "button" at bounding box center [594, 202] width 15 height 15
click at [445, 218] on p "Tags can be used to filtering interface, where tags represent active filters th…" at bounding box center [500, 228] width 374 height 26
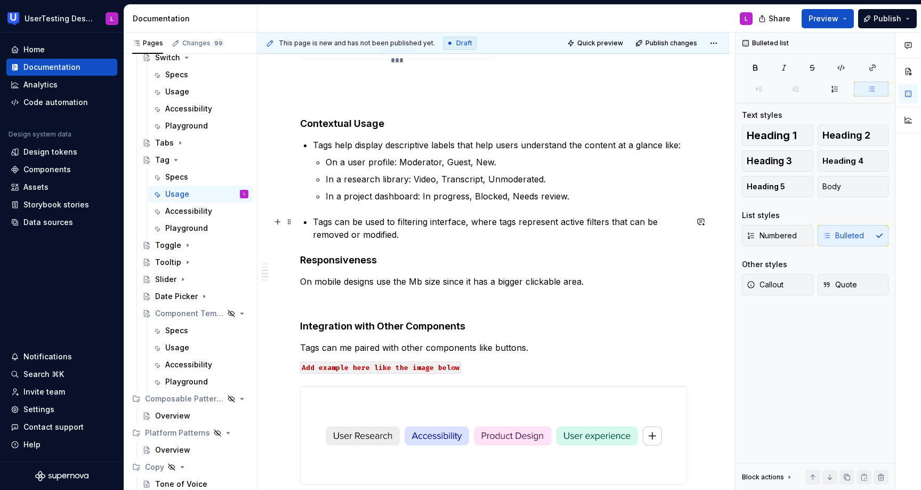
click at [446, 219] on p "Tags can be used to filtering interface, where tags represent active filters th…" at bounding box center [500, 228] width 374 height 26
click at [512, 221] on p "Tags can be used to filtering information, where tags represent active filters …" at bounding box center [500, 228] width 374 height 26
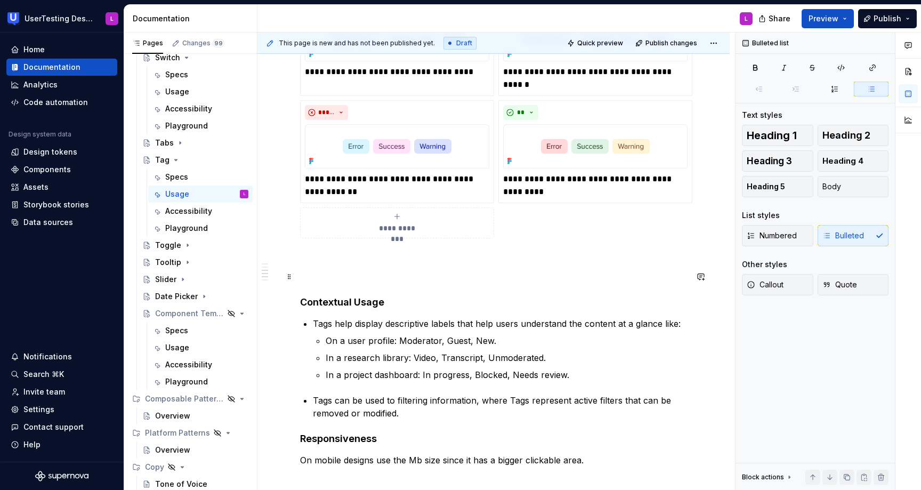
scroll to position [542, 0]
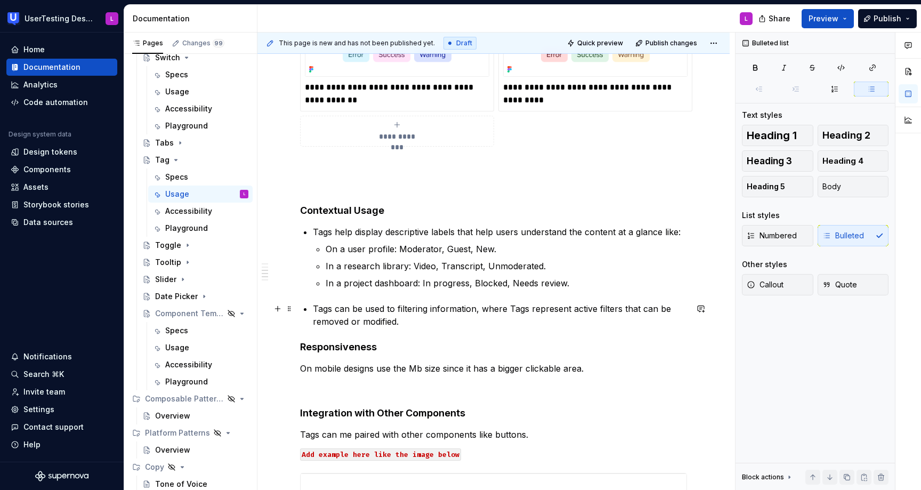
click at [434, 319] on p "Tags can be used to filtering information, where Tags represent active filters …" at bounding box center [500, 315] width 374 height 26
click at [419, 320] on p "Tags can be used to filtering information, where Tags represent active filters …" at bounding box center [500, 315] width 374 height 26
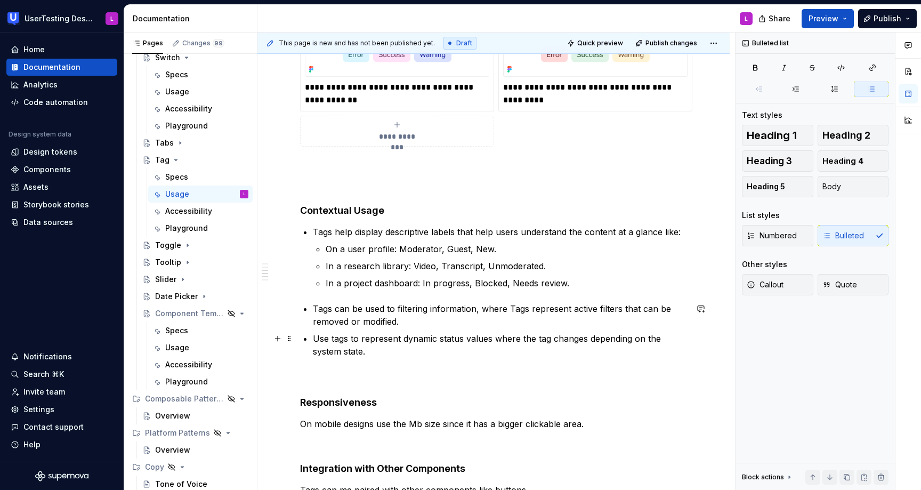
click at [395, 347] on p "Use tags to represent dynamic status values where the tag changes depending on …" at bounding box center [500, 345] width 374 height 26
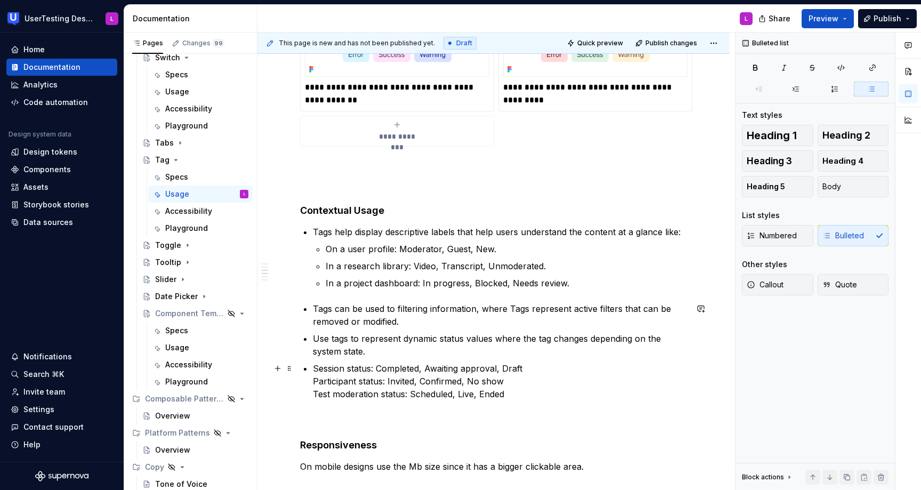
click at [313, 368] on p "Session status: Completed, Awaiting approval, Draft Participant status: Invited…" at bounding box center [500, 381] width 374 height 38
click at [326, 379] on p "Session status: Completed, Awaiting approval, Draft Participant status: Invited…" at bounding box center [507, 381] width 362 height 38
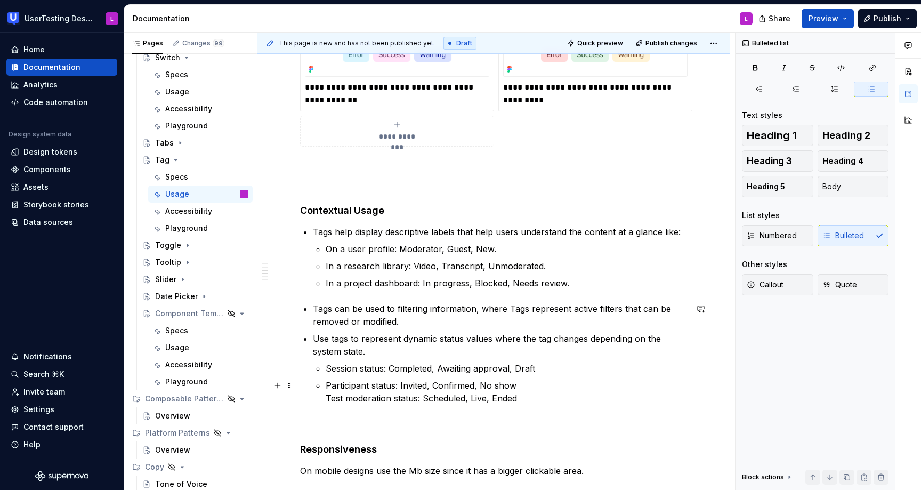
click at [326, 400] on p "Participant status: Invited, Confirmed, No show Test moderation status: Schedul…" at bounding box center [507, 392] width 362 height 26
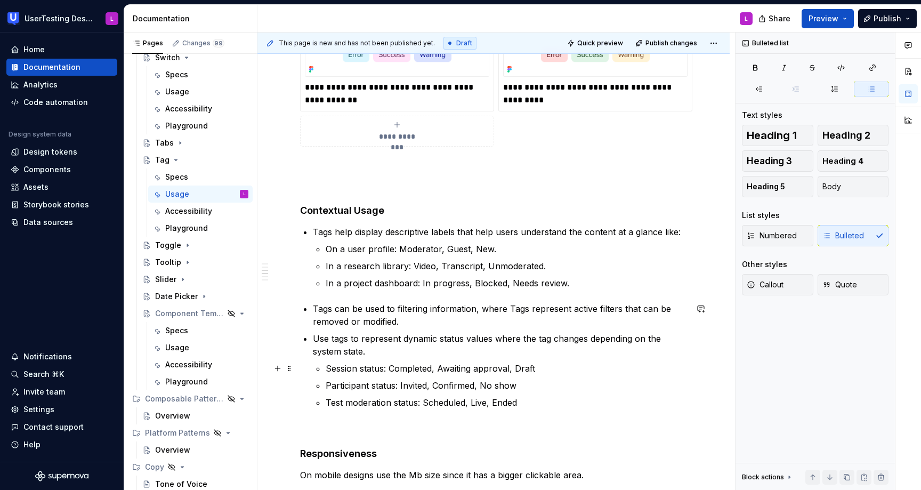
click at [549, 372] on p "Session status: Completed, Awaiting approval, Draft" at bounding box center [507, 368] width 362 height 13
click at [519, 386] on p "Participant status: Invited, Confirmed, No show" at bounding box center [507, 385] width 362 height 13
click at [524, 402] on p "Test moderation status: Scheduled, Live, Ended" at bounding box center [507, 402] width 362 height 13
click at [377, 356] on p "Use tags to represent dynamic status values where the tag changes depending on …" at bounding box center [500, 345] width 374 height 26
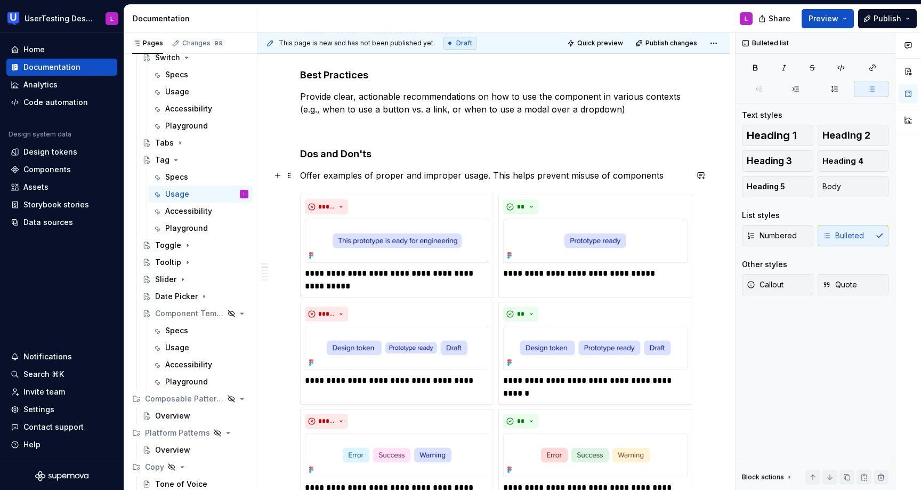
scroll to position [0, 0]
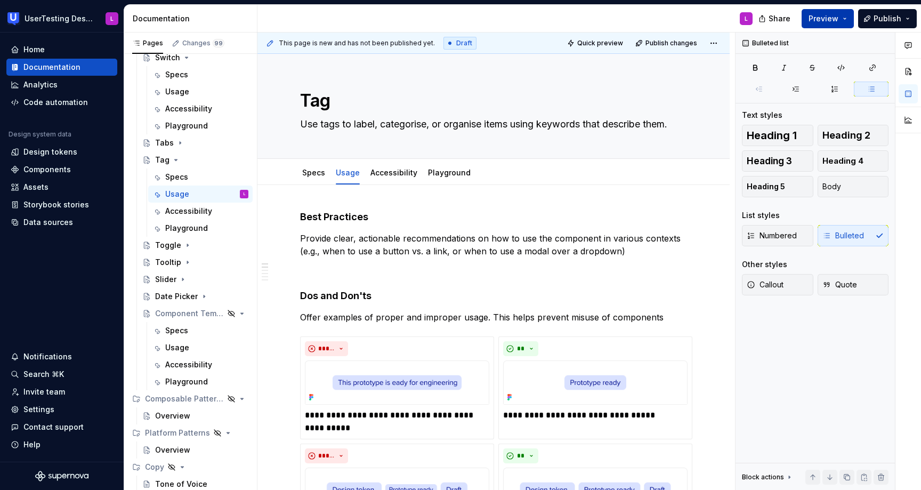
click at [844, 20] on button "Preview" at bounding box center [828, 18] width 52 height 19
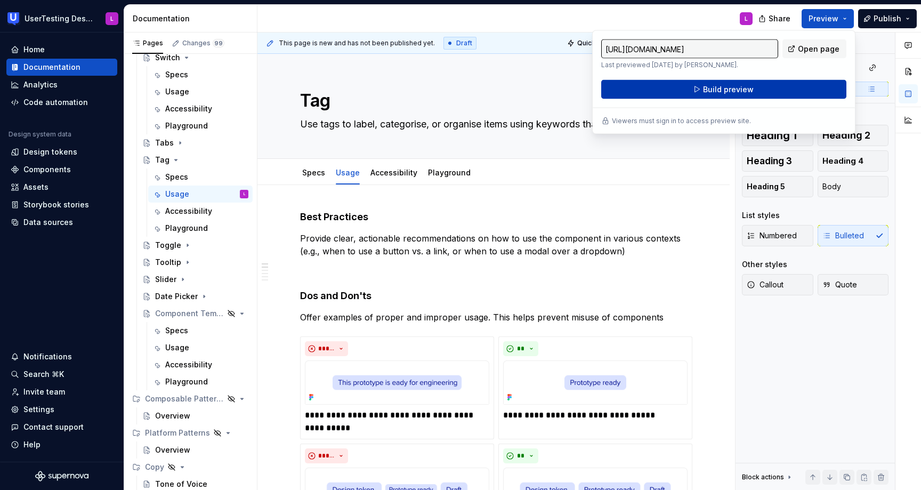
type textarea "*"
click at [794, 92] on button "Build preview" at bounding box center [723, 89] width 245 height 19
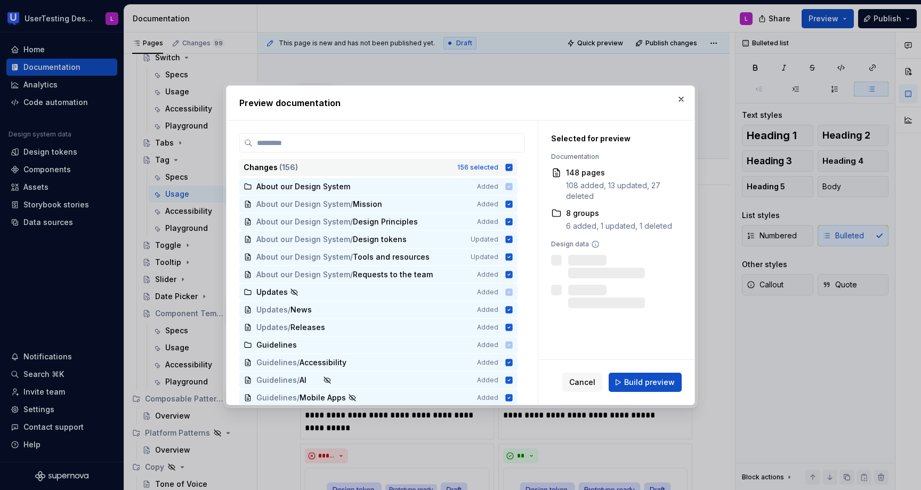
click at [513, 165] on icon at bounding box center [509, 167] width 7 height 7
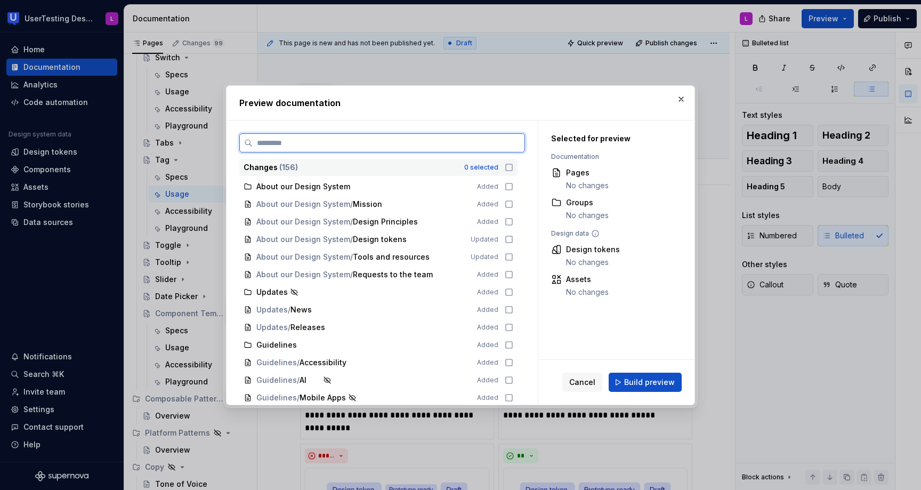
click at [450, 139] on input "search" at bounding box center [389, 143] width 272 height 11
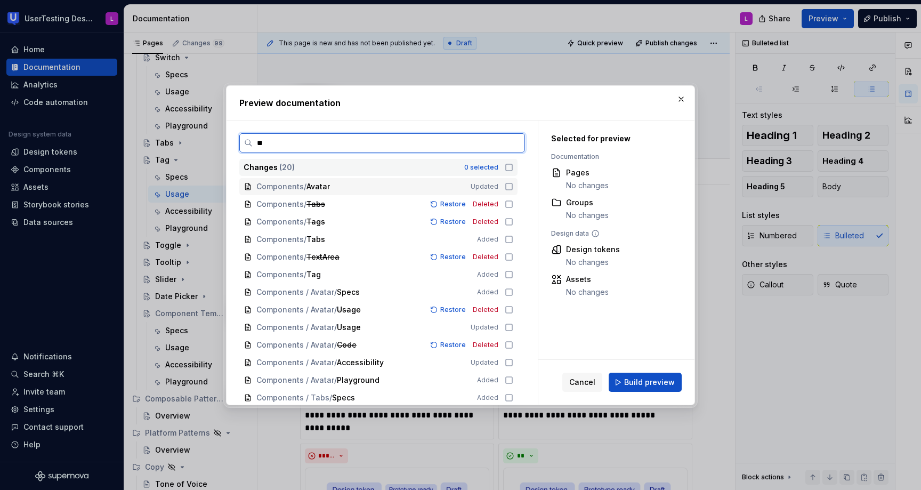
type input "***"
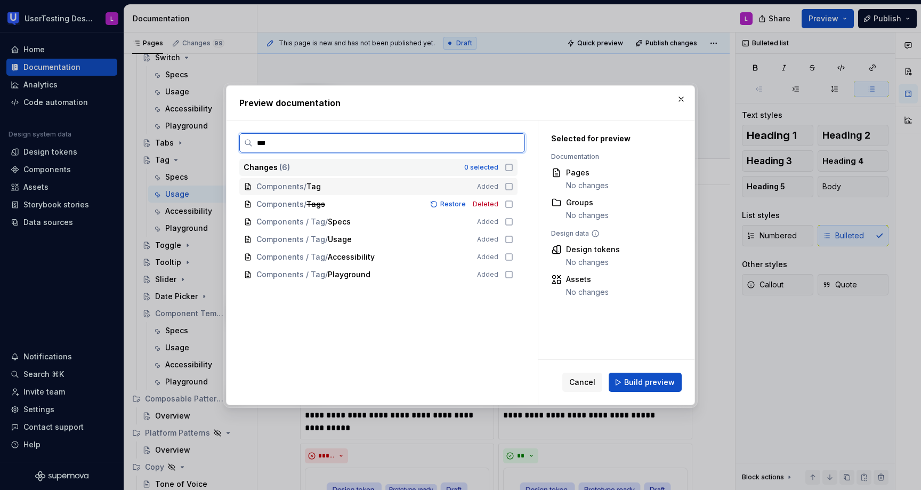
click at [513, 188] on icon at bounding box center [509, 186] width 9 height 9
click at [513, 204] on icon at bounding box center [509, 204] width 9 height 9
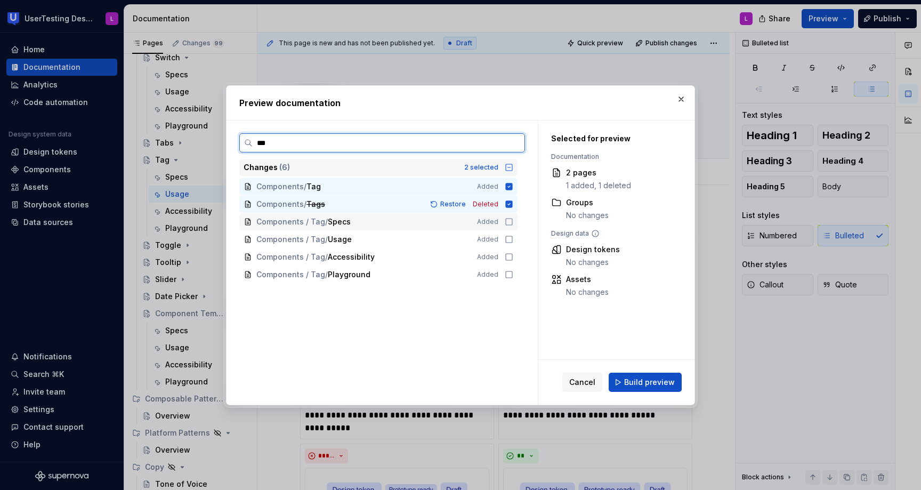
click at [513, 225] on icon at bounding box center [509, 222] width 9 height 9
click at [513, 241] on icon at bounding box center [509, 239] width 9 height 9
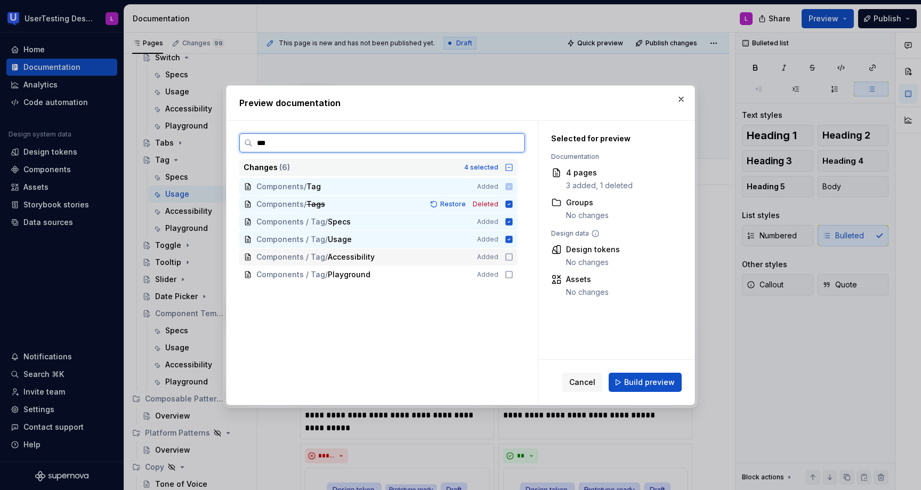
click at [512, 254] on icon at bounding box center [509, 257] width 6 height 6
click at [513, 271] on icon at bounding box center [509, 274] width 9 height 9
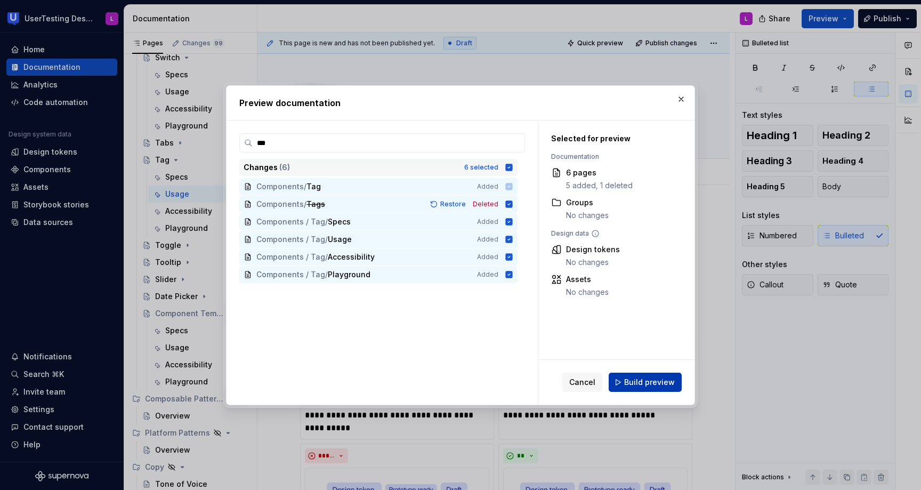
click at [655, 378] on span "Build preview" at bounding box center [649, 382] width 51 height 11
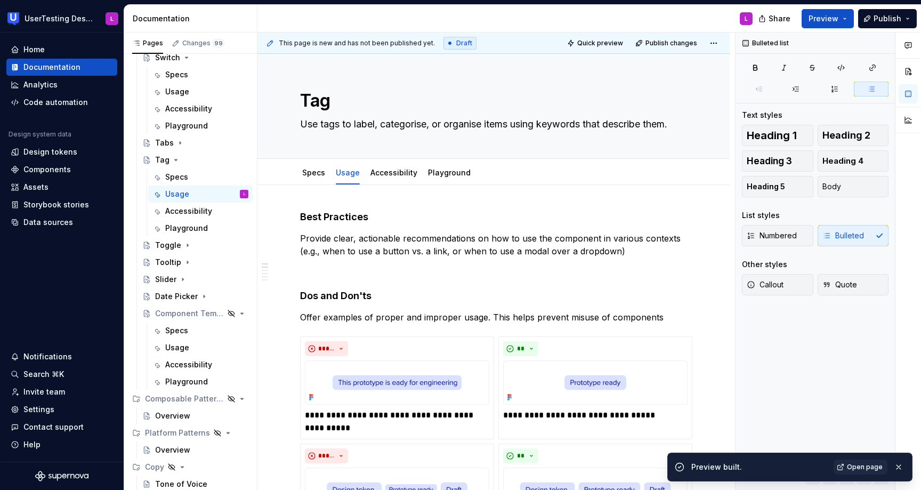
click at [866, 467] on span "Open page" at bounding box center [865, 467] width 36 height 9
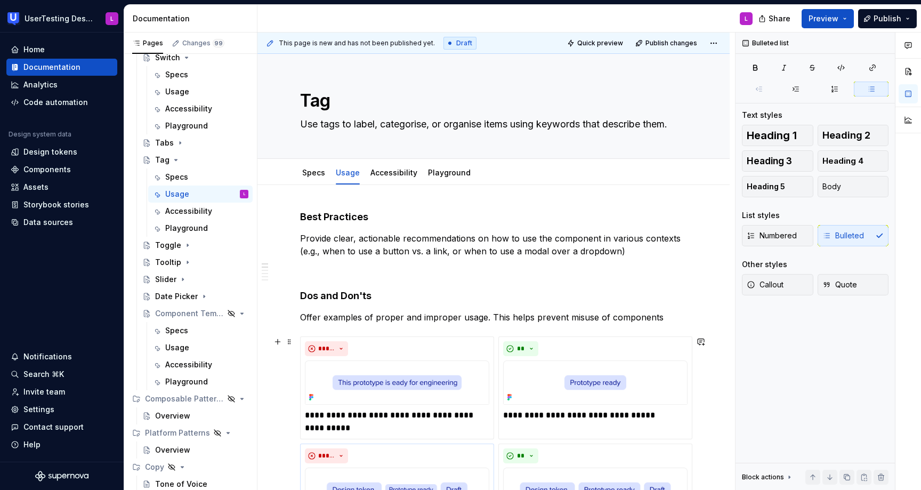
type textarea "*"
